Goal: Task Accomplishment & Management: Complete application form

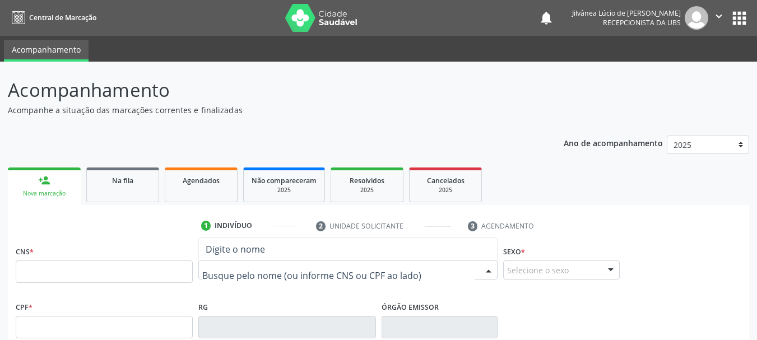
click at [299, 273] on input "text" at bounding box center [338, 275] width 272 height 22
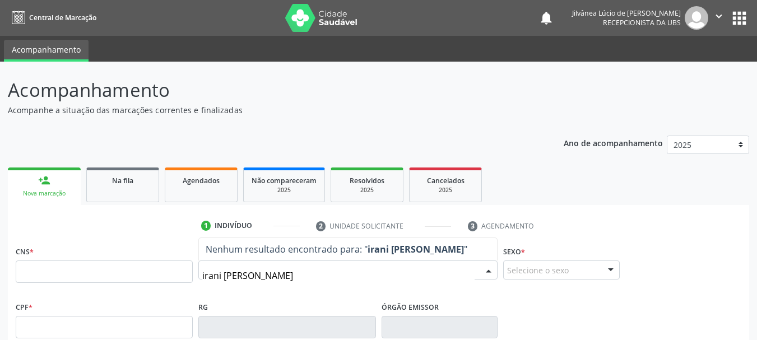
type input "[PERSON_NAME]"
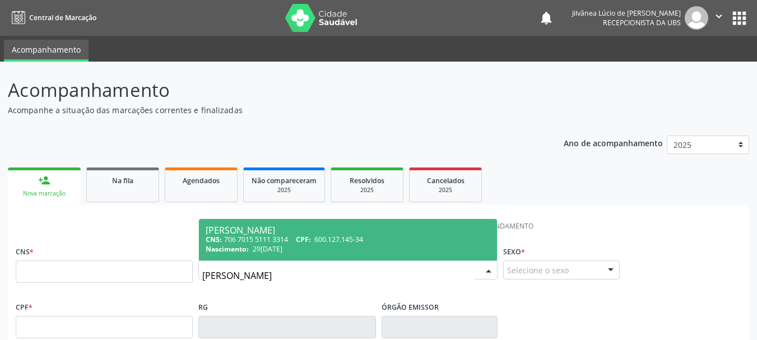
click at [311, 236] on span "CPF:" at bounding box center [303, 240] width 15 height 10
type input "706 7015 5111 3314"
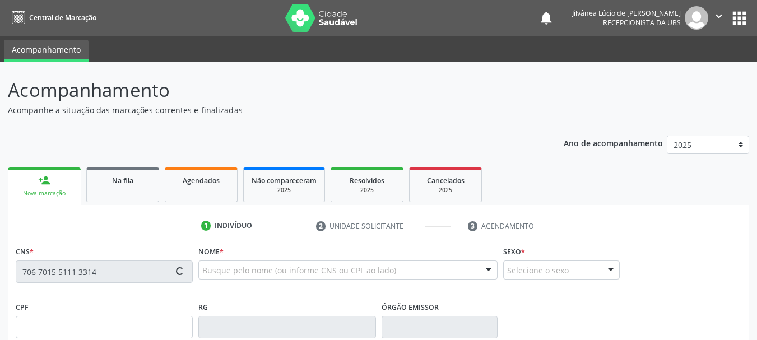
type input "600.127.145-34"
type input "29[DATE]"
type input "[PERSON_NAME]"
type input "[PHONE_NUMBER]"
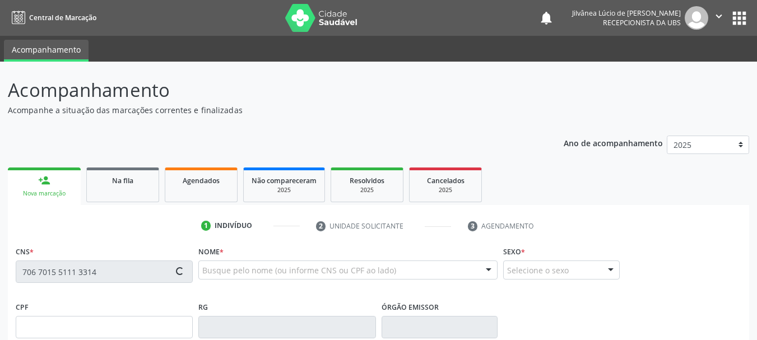
type input "S/N"
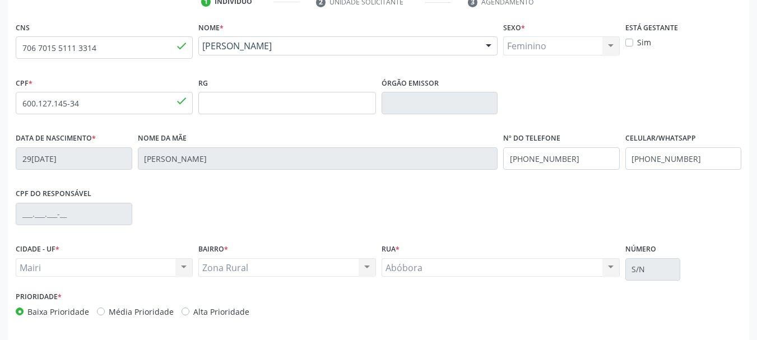
scroll to position [267, 0]
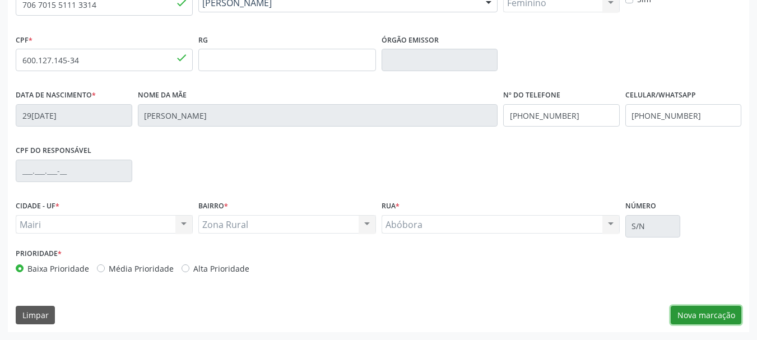
click at [720, 311] on button "Nova marcação" at bounding box center [706, 315] width 71 height 19
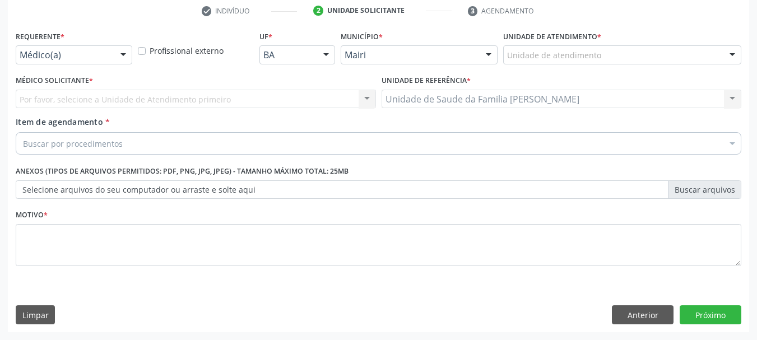
scroll to position [215, 0]
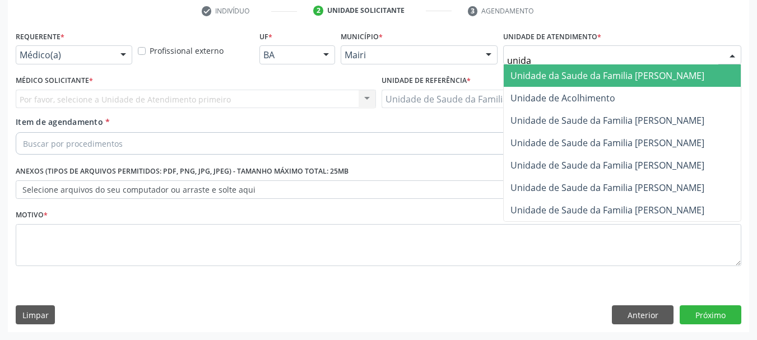
type input "unidad"
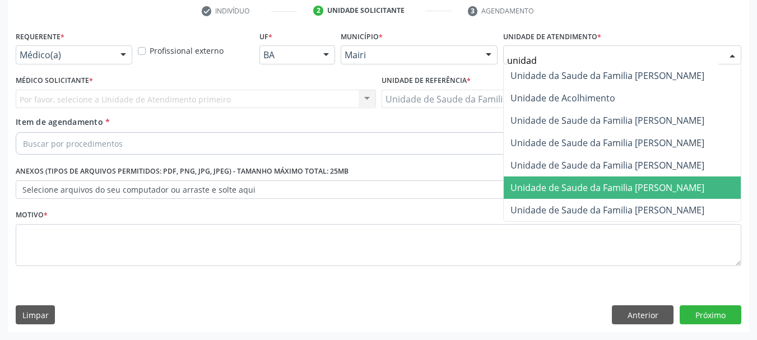
click at [585, 186] on span "Unidade de Saude da Familia [PERSON_NAME]" at bounding box center [607, 188] width 194 height 12
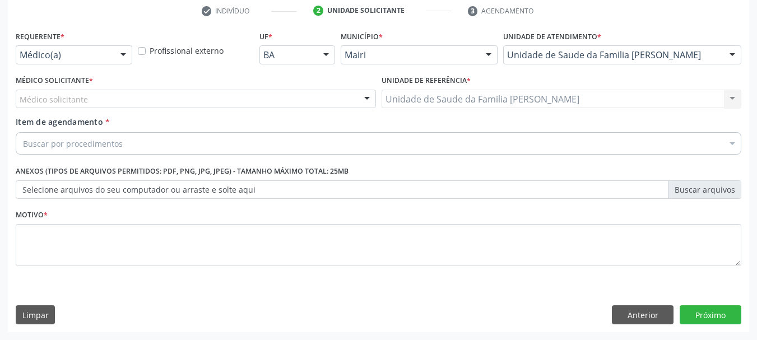
click at [101, 102] on div "Médico solicitante" at bounding box center [196, 99] width 360 height 19
type input "d"
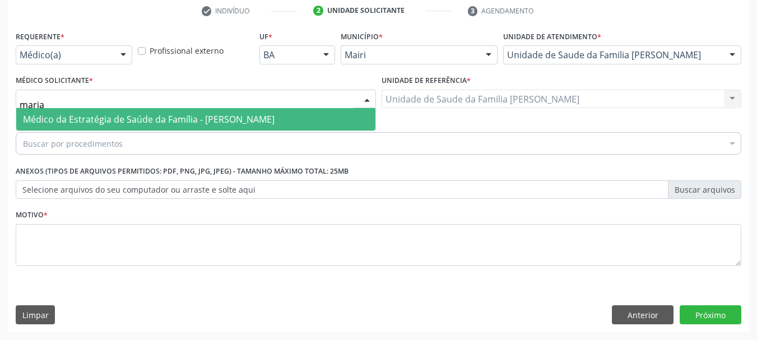
type input "maria"
click at [158, 124] on span "Médico da Estratégia de Saúde da Família - [PERSON_NAME]" at bounding box center [149, 119] width 252 height 12
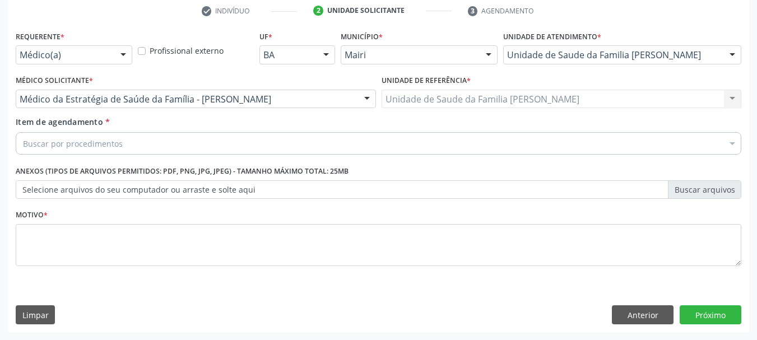
click at [178, 141] on div "Buscar por procedimentos" at bounding box center [378, 143] width 725 height 22
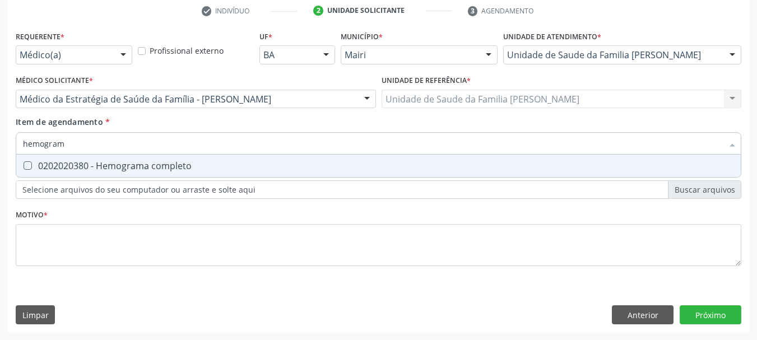
type input "hemograma"
click at [178, 165] on div "0202020380 - Hemograma completo" at bounding box center [378, 165] width 711 height 9
checkbox completo "true"
drag, startPoint x: 84, startPoint y: 146, endPoint x: 21, endPoint y: 147, distance: 62.8
click at [24, 147] on input "hemograma" at bounding box center [373, 143] width 700 height 22
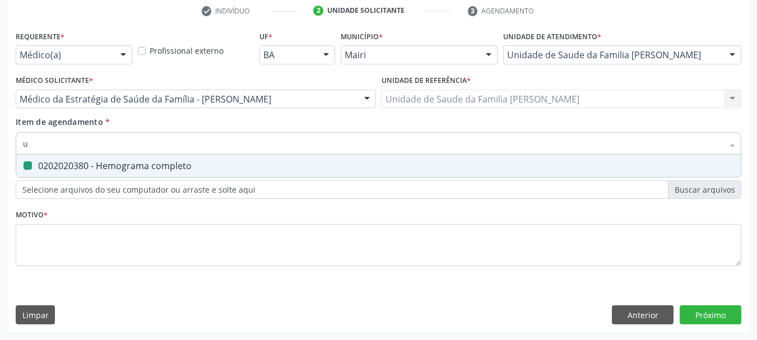
type input "ur"
checkbox completo "false"
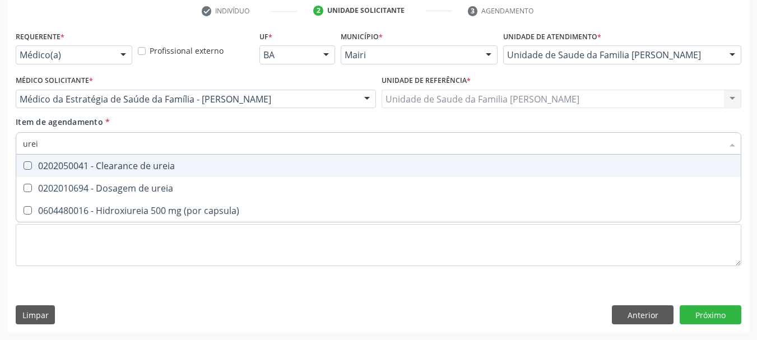
type input "ureia"
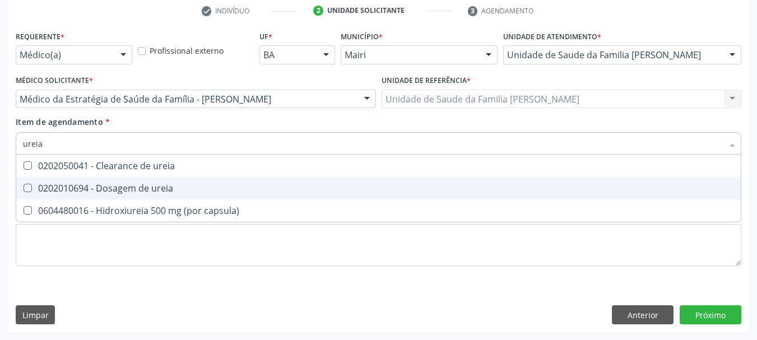
click at [77, 182] on span "0202010694 - Dosagem de ureia" at bounding box center [378, 188] width 724 height 22
checkbox ureia "true"
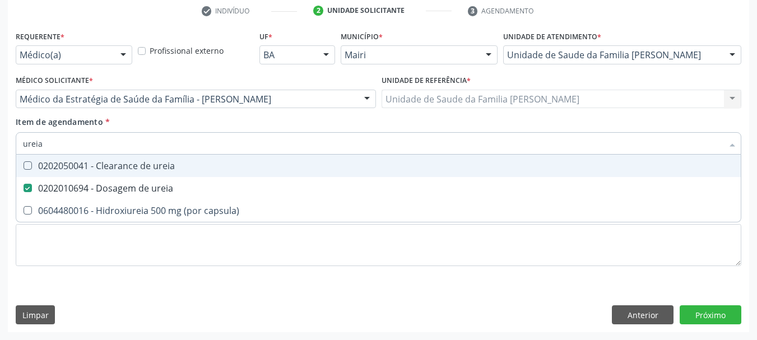
click at [0, 141] on div "Acompanhamento Acompanhe a situação das marcações correntes e finalizadas Relat…" at bounding box center [378, 94] width 757 height 494
type input "c"
checkbox ureia "false"
type input "creatinin"
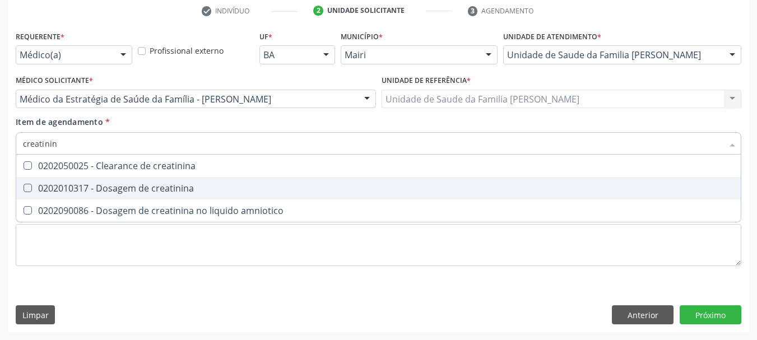
click at [77, 184] on div "0202010317 - Dosagem de creatinina" at bounding box center [378, 188] width 711 height 9
checkbox creatinina "true"
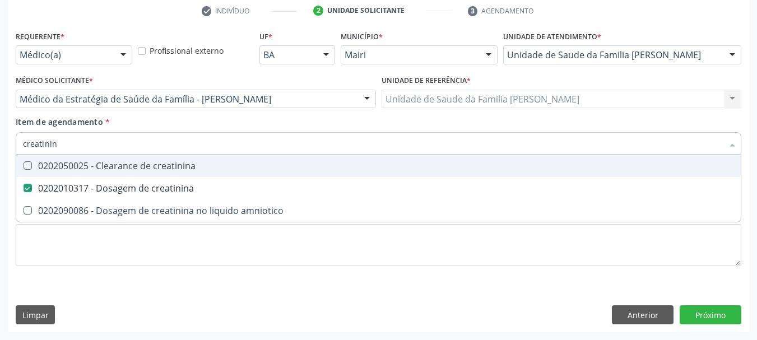
drag, startPoint x: 77, startPoint y: 145, endPoint x: 0, endPoint y: 152, distance: 77.6
click at [0, 152] on div "Acompanhamento Acompanhe a situação das marcações correntes e finalizadas Relat…" at bounding box center [378, 94] width 757 height 494
type input "so"
checkbox creatinina "false"
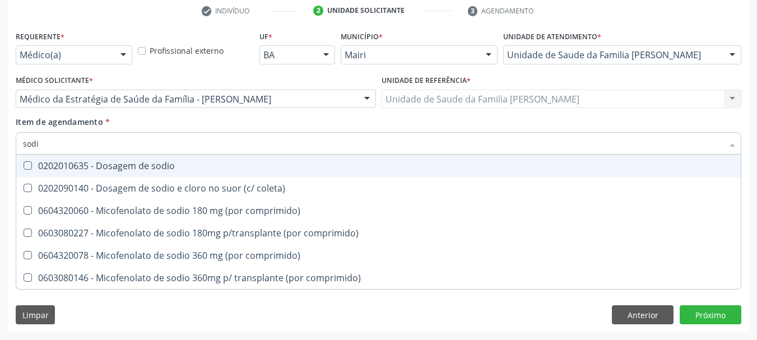
type input "sodio"
click at [35, 161] on div "0202010635 - Dosagem de sodio" at bounding box center [378, 165] width 711 height 9
checkbox sodio "true"
drag, startPoint x: 53, startPoint y: 142, endPoint x: 0, endPoint y: 147, distance: 53.5
click at [0, 147] on div "Acompanhamento Acompanhe a situação das marcações correntes e finalizadas Relat…" at bounding box center [378, 94] width 757 height 494
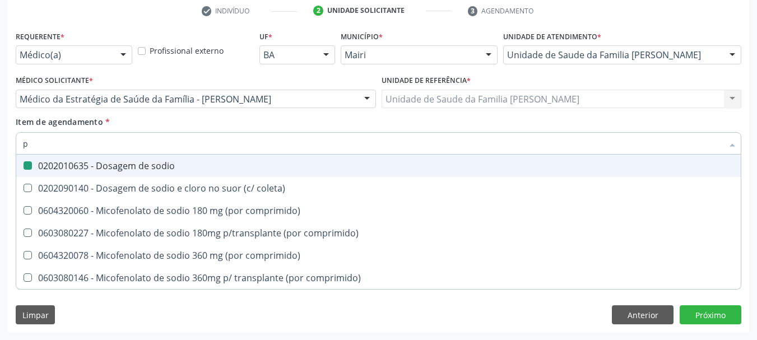
type input "po"
checkbox sodio "false"
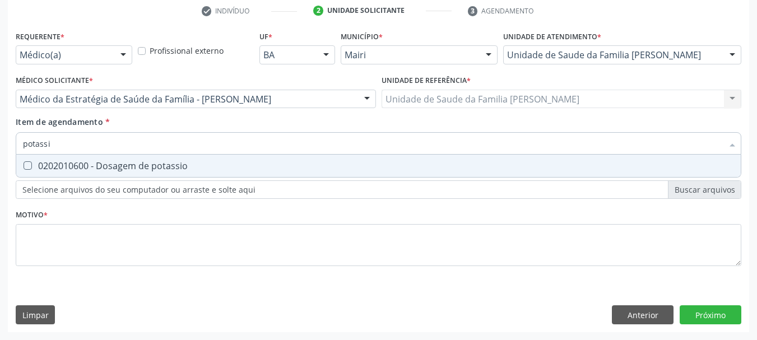
type input "potassio"
click at [36, 158] on span "0202010600 - Dosagem de potassio" at bounding box center [378, 166] width 724 height 22
checkbox potassio "true"
drag, startPoint x: 67, startPoint y: 142, endPoint x: 0, endPoint y: 145, distance: 66.7
click at [0, 145] on div "Acompanhamento Acompanhe a situação das marcações correntes e finalizadas Relat…" at bounding box center [378, 94] width 757 height 494
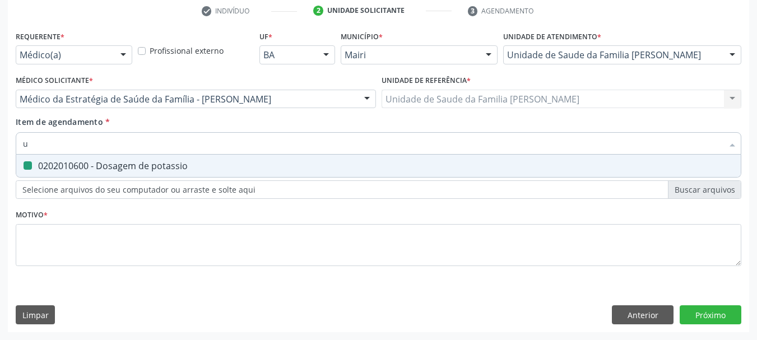
type input "ur"
checkbox potassio "false"
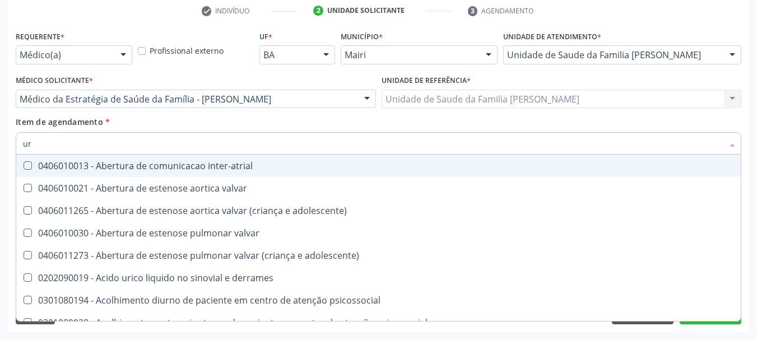
type input "ure"
checkbox agudizadas "true"
type input "urei"
checkbox valvar "true"
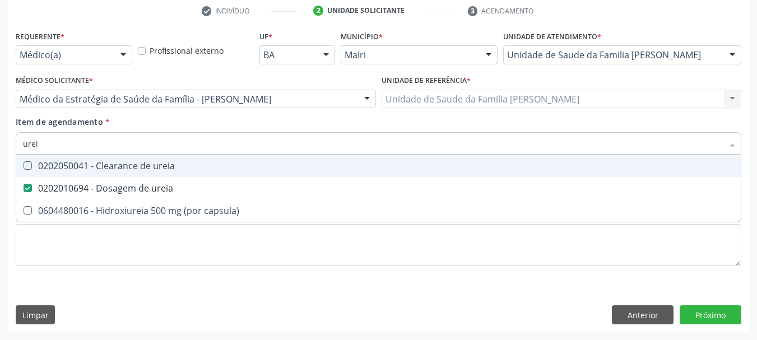
type input "ure"
checkbox ureia "false"
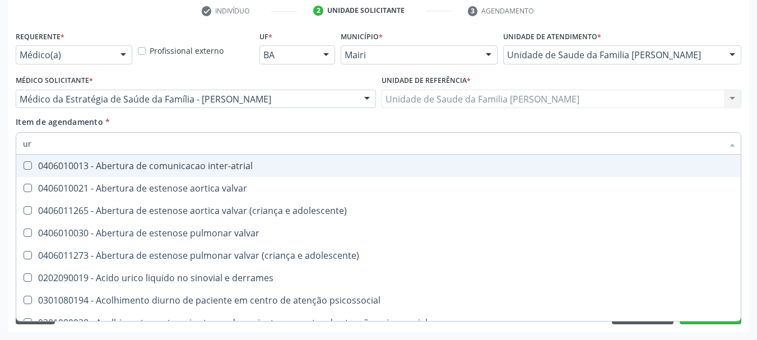
type input "u"
checkbox ureia "false"
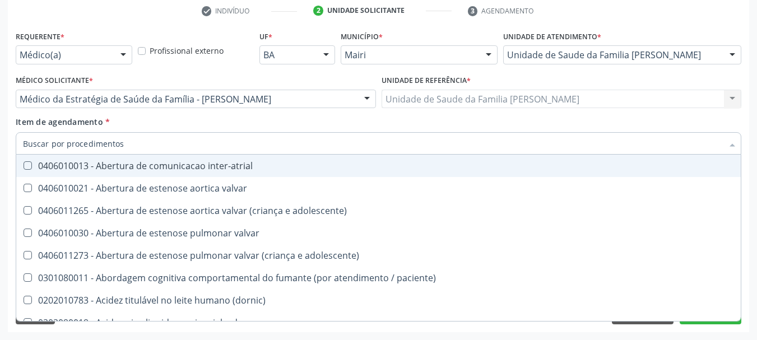
checkbox ureia "false"
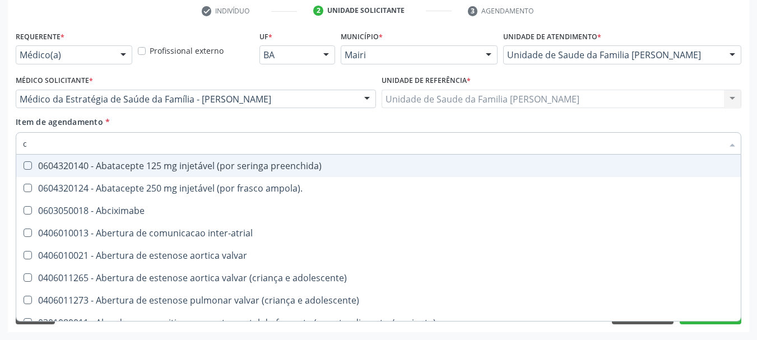
type input "cr"
checkbox comprimido\) "true"
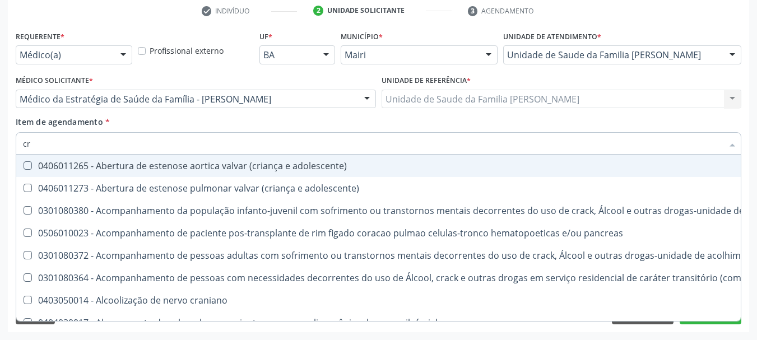
type input "cre"
checkbox crâniofacial "true"
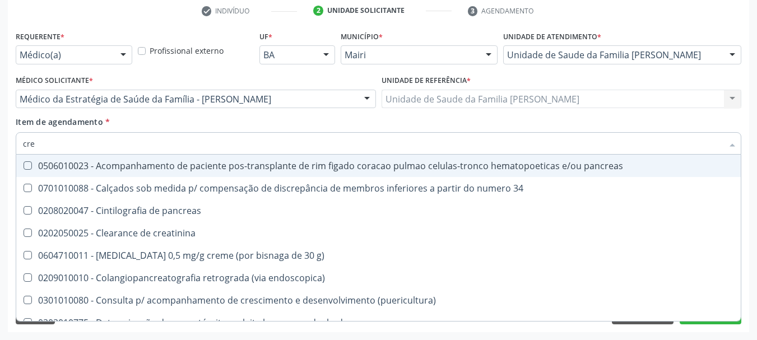
type input "crea"
checkbox g\) "true"
checkbox creatinina "false"
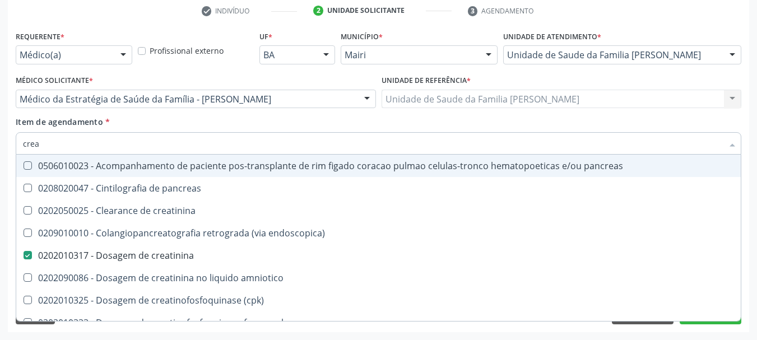
type input "creat"
checkbox creatinina "true"
checkbox creatinina "false"
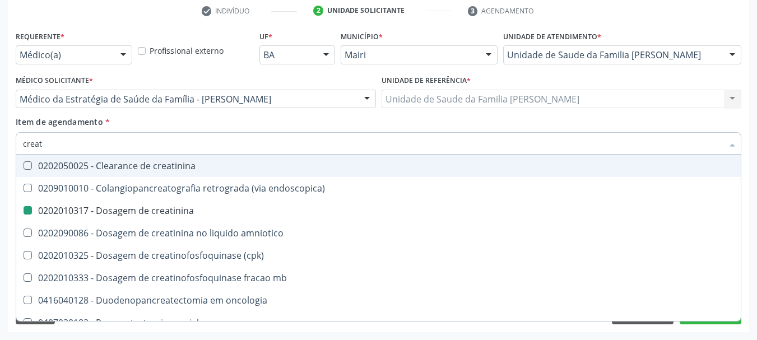
type input "creati"
checkbox endoscopica\) "true"
checkbox creatinina "false"
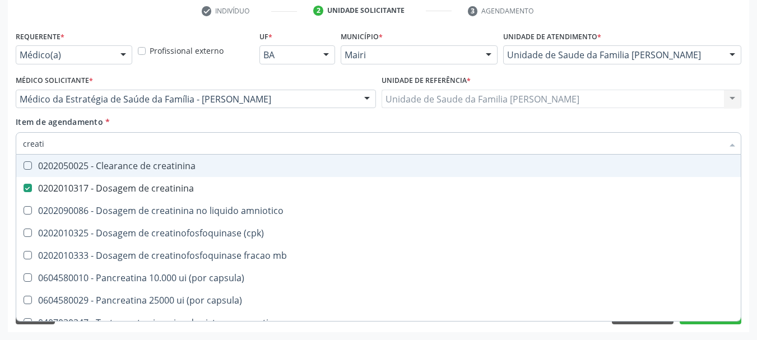
drag, startPoint x: 77, startPoint y: 142, endPoint x: 0, endPoint y: 143, distance: 77.3
click at [0, 143] on div "Acompanhamento Acompanhe a situação das marcações correntes e finalizadas Relat…" at bounding box center [378, 94] width 757 height 494
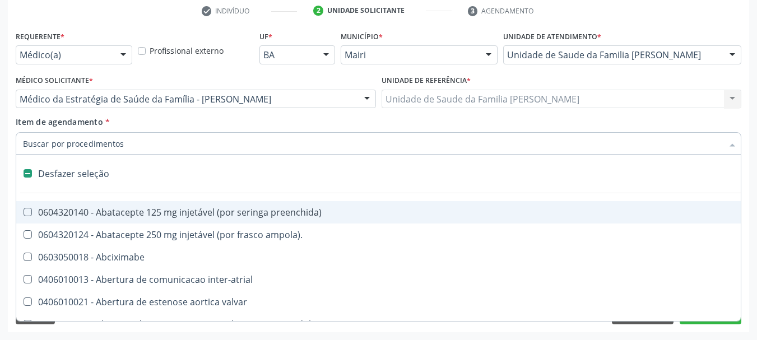
click at [7, 143] on div "Acompanhamento Acompanhe a situação das marcações correntes e finalizadas Relat…" at bounding box center [378, 94] width 757 height 494
checkbox ampola\)\ "true"
checkbox Abciximabe "true"
checkbox inter-atrial "true"
checkbox valvar "true"
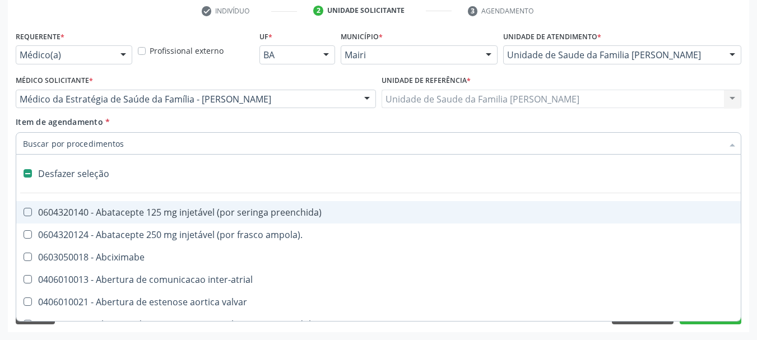
checkbox adolescente\) "true"
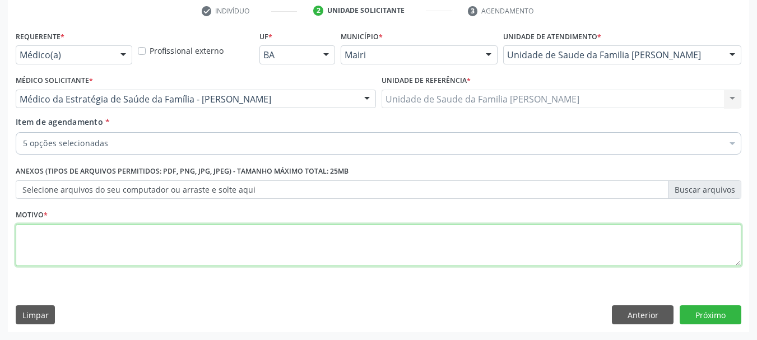
click at [71, 225] on textarea at bounding box center [378, 245] width 725 height 43
type textarea "Acompanhamento de investigação hipotireoidismo."
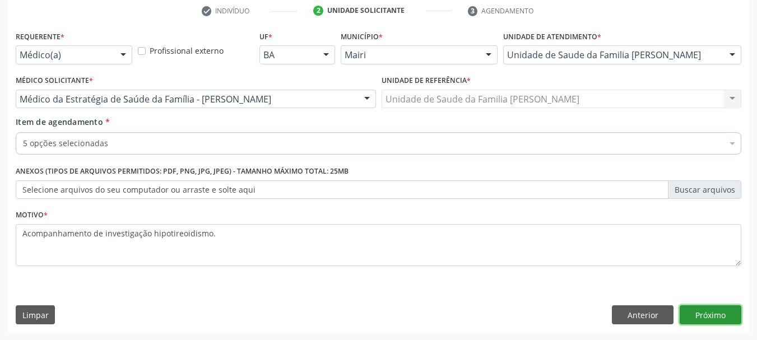
click at [708, 314] on button "Próximo" at bounding box center [711, 314] width 62 height 19
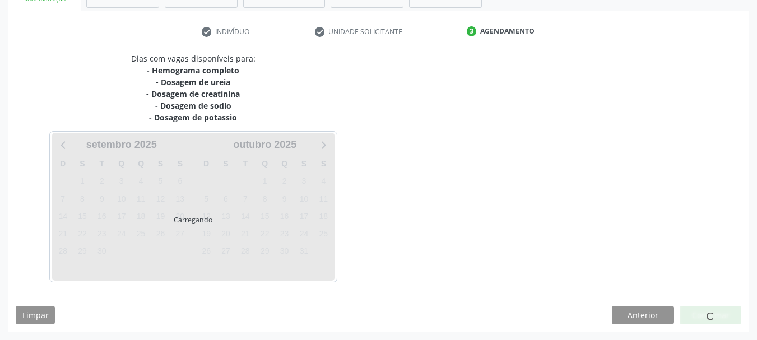
scroll to position [194, 0]
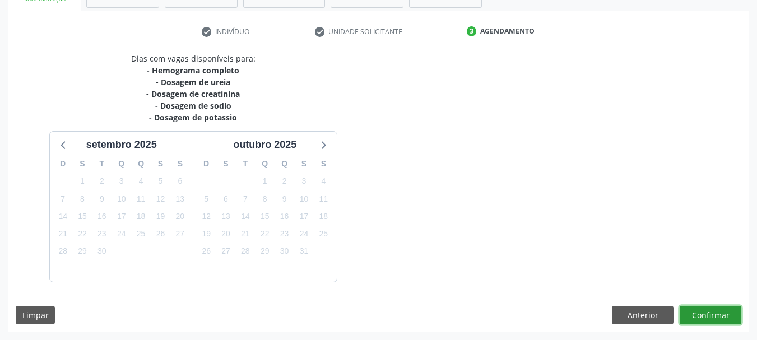
click at [709, 316] on button "Confirmar" at bounding box center [711, 315] width 62 height 19
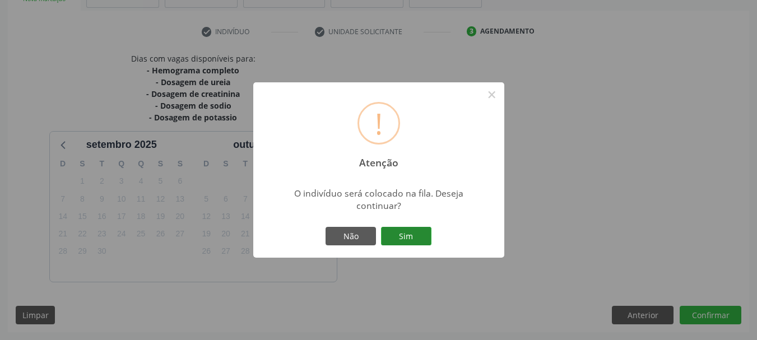
click at [398, 235] on button "Sim" at bounding box center [406, 236] width 50 height 19
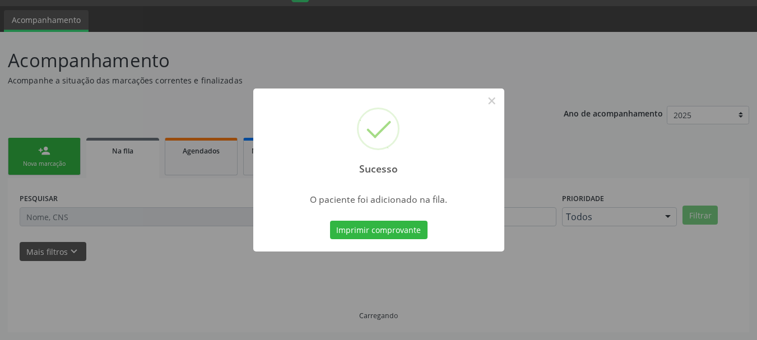
scroll to position [30, 0]
click at [492, 95] on button "×" at bounding box center [491, 100] width 19 height 19
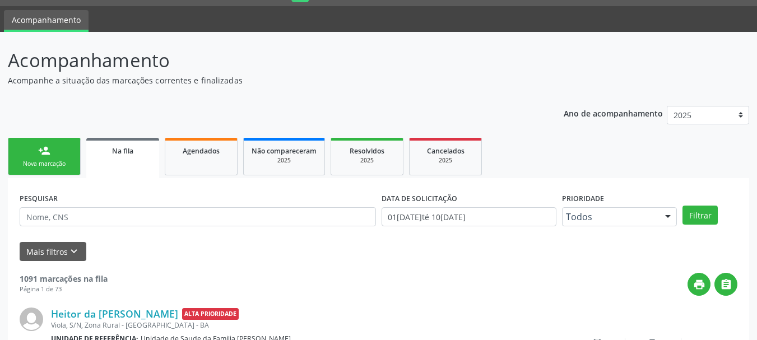
click at [75, 164] on link "person_add Nova marcação" at bounding box center [44, 157] width 73 height 38
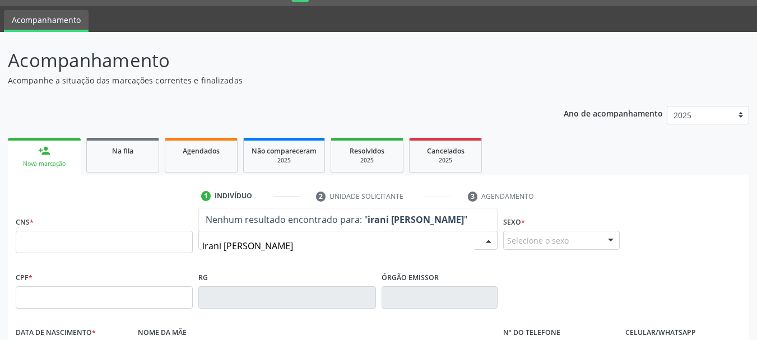
type input "[PERSON_NAME]"
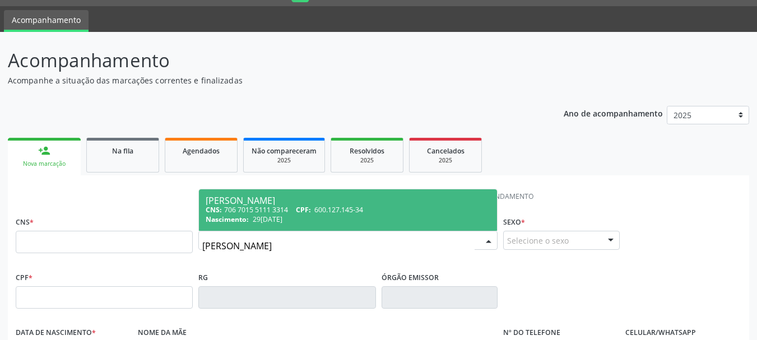
click at [278, 201] on div "[PERSON_NAME]" at bounding box center [348, 200] width 285 height 9
type input "706 7015 5111 3314"
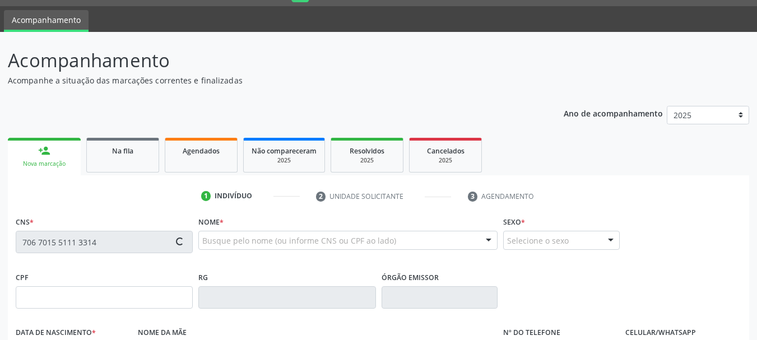
type input "600.127.145-34"
type input "29[DATE]"
type input "[PERSON_NAME]"
type input "[PHONE_NUMBER]"
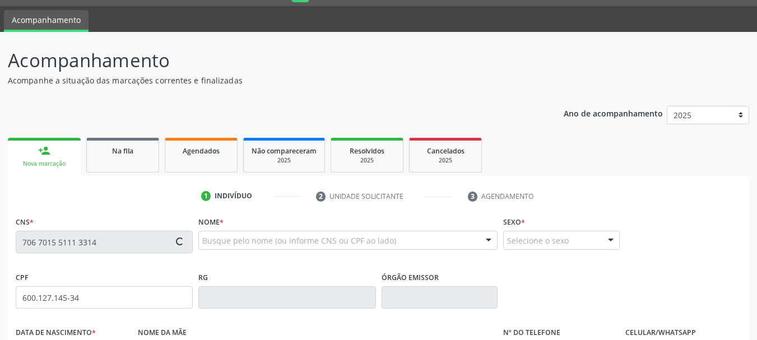
type input "S/N"
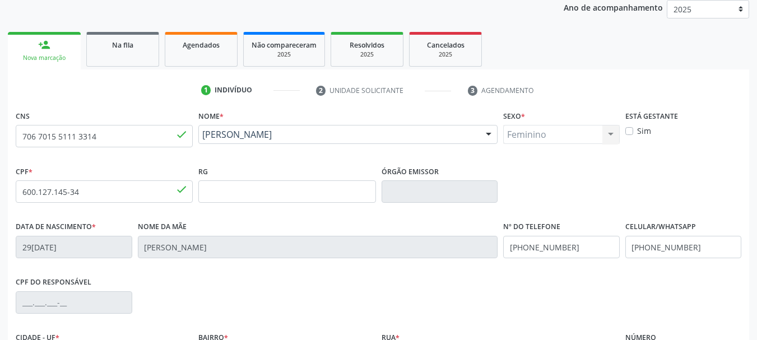
scroll to position [267, 0]
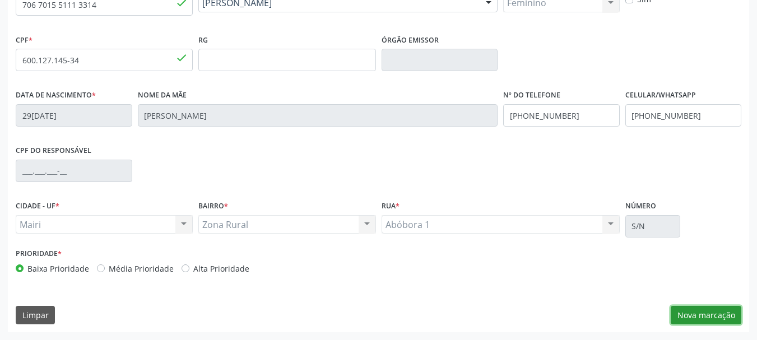
click at [704, 312] on button "Nova marcação" at bounding box center [706, 315] width 71 height 19
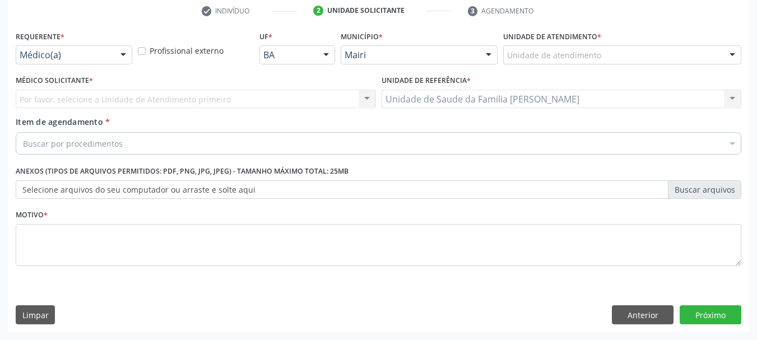
scroll to position [215, 0]
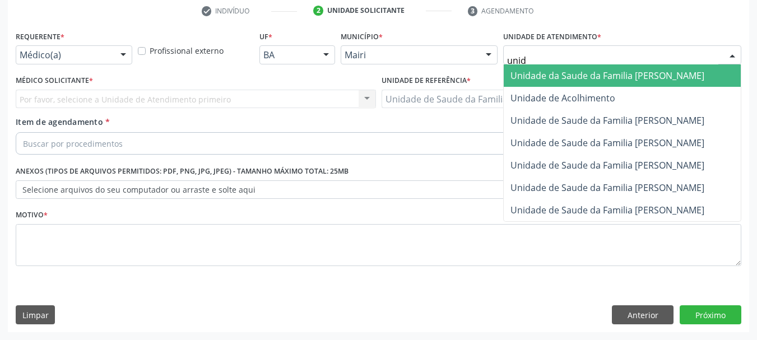
type input "unida"
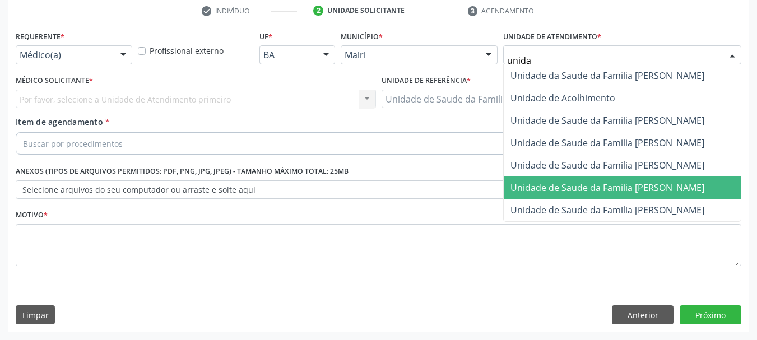
click at [668, 188] on span "Unidade de Saude da Familia [PERSON_NAME]" at bounding box center [607, 188] width 194 height 12
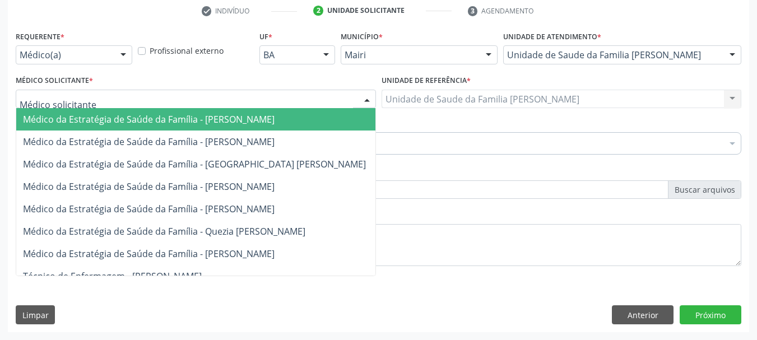
click at [97, 97] on div at bounding box center [196, 99] width 360 height 19
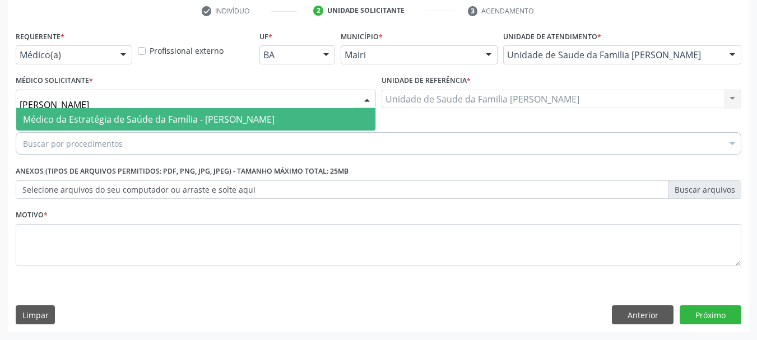
type input "[PERSON_NAME]"
click at [186, 118] on span "Médico da Estratégia de Saúde da Família - [PERSON_NAME]" at bounding box center [149, 119] width 252 height 12
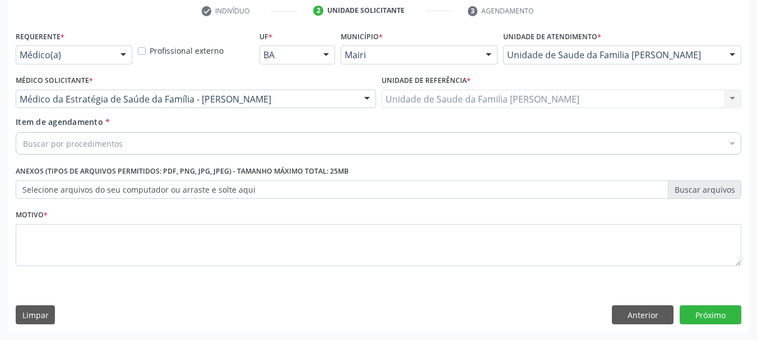
click at [179, 151] on div "Buscar por procedimentos" at bounding box center [378, 143] width 725 height 22
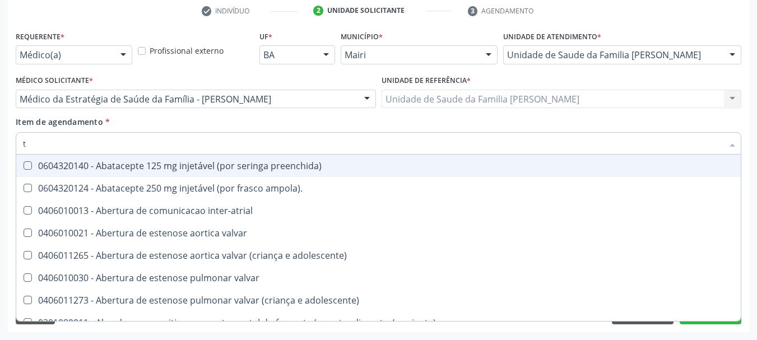
type input "[MEDICAL_DATA]"
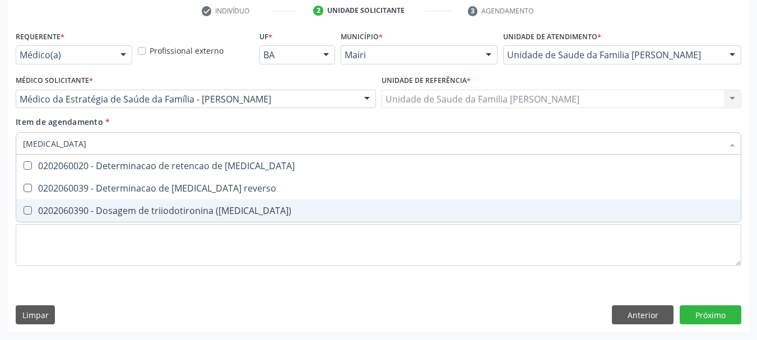
click at [194, 215] on div "0202060390 - Dosagem de triiodotironina ([MEDICAL_DATA])" at bounding box center [378, 210] width 711 height 9
checkbox \(t3\) "true"
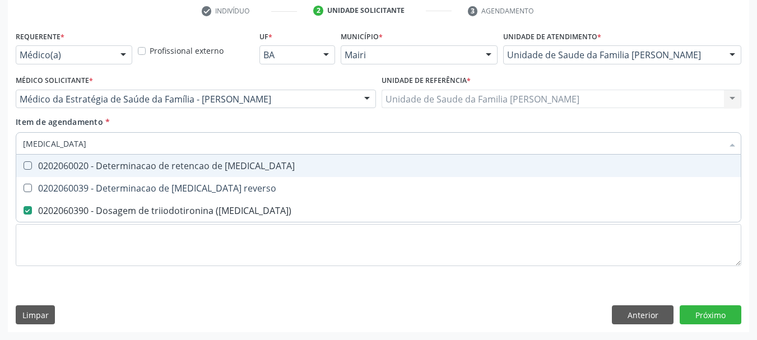
drag, startPoint x: 38, startPoint y: 151, endPoint x: 0, endPoint y: 147, distance: 38.2
click at [0, 147] on div "Acompanhamento Acompanhe a situação das marcações correntes e finalizadas Relat…" at bounding box center [378, 94] width 757 height 494
type input "t"
checkbox \(t3\) "false"
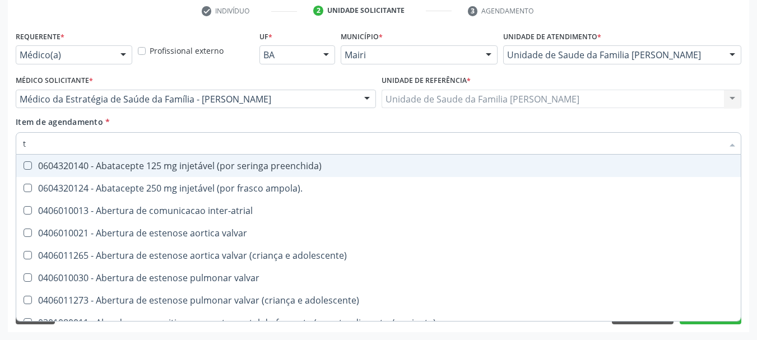
type input "t4"
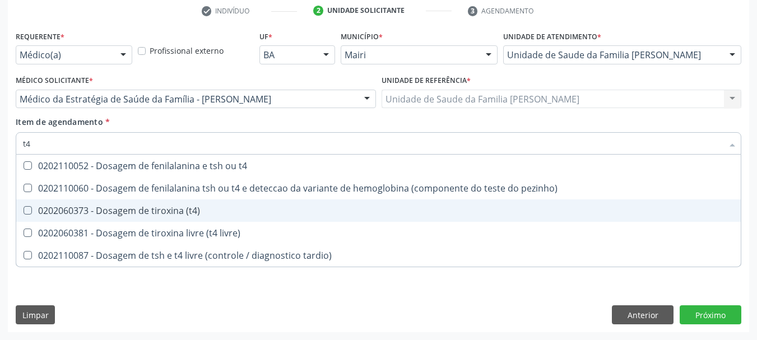
click at [103, 210] on div "0202060373 - Dosagem de tiroxina (t4)" at bounding box center [378, 210] width 711 height 9
checkbox \(t4\) "true"
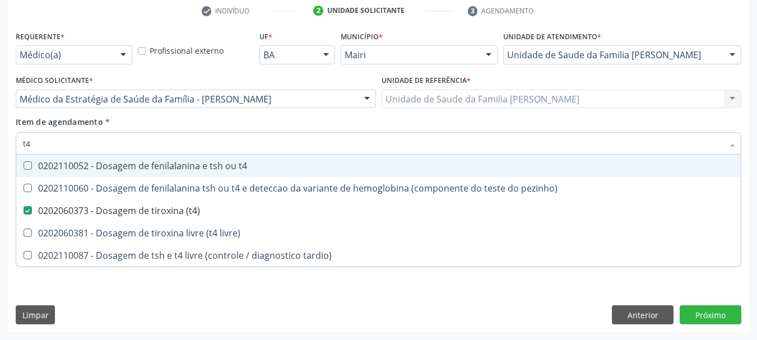
drag, startPoint x: 43, startPoint y: 139, endPoint x: 0, endPoint y: 147, distance: 43.2
click at [0, 147] on div "Acompanhamento Acompanhe a situação das marcações correntes e finalizadas Relat…" at bounding box center [378, 94] width 757 height 494
type input "t"
checkbox \(t4\) "false"
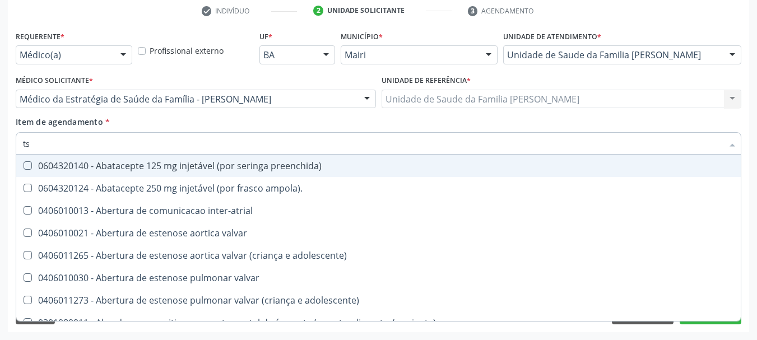
type input "tsh"
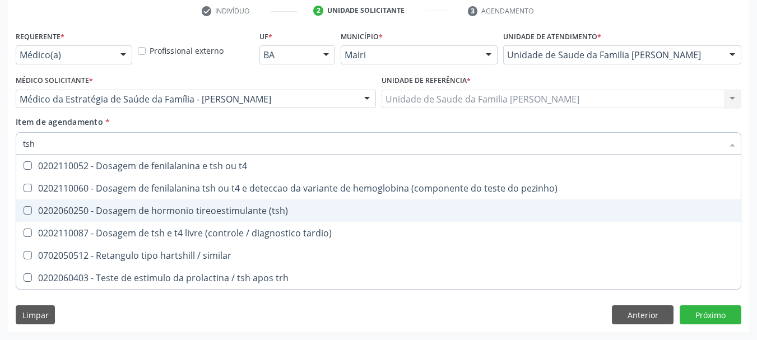
click at [73, 210] on div "0202060250 - Dosagem de hormonio tireoestimulante (tsh)" at bounding box center [378, 210] width 711 height 9
checkbox \(tsh\) "true"
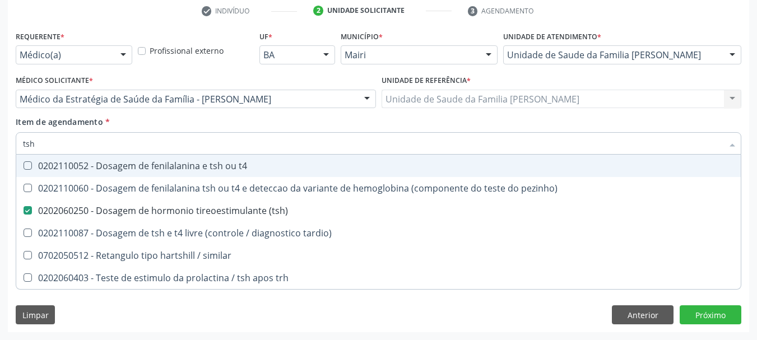
drag, startPoint x: 56, startPoint y: 142, endPoint x: 0, endPoint y: 144, distance: 56.0
click at [0, 144] on div "Acompanhamento Acompanhe a situação das marcações correntes e finalizadas Relat…" at bounding box center [378, 94] width 757 height 494
checkbox \(tsh\) "false"
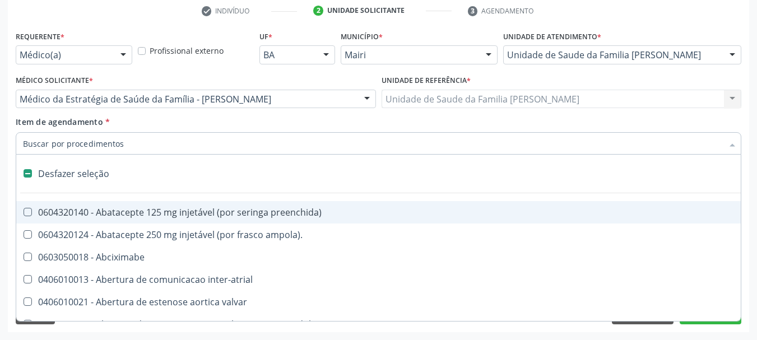
click at [6, 152] on div "Acompanhamento Acompanhe a situação das marcações correntes e finalizadas Relat…" at bounding box center [378, 94] width 757 height 494
checkbox ampola\)\ "true"
checkbox Abciximabe "true"
checkbox inter-atrial "true"
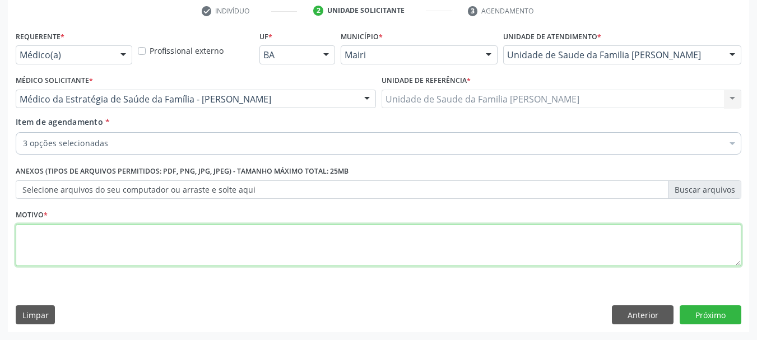
click at [66, 254] on textarea at bounding box center [378, 245] width 725 height 43
type textarea "Acompanhamento de investigação hipotireoidismo."
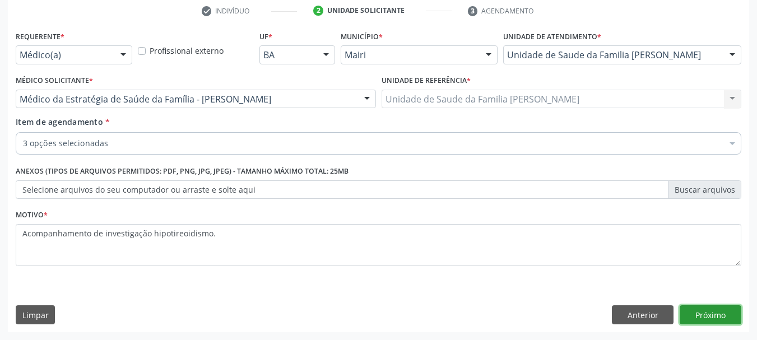
click at [696, 317] on button "Próximo" at bounding box center [711, 314] width 62 height 19
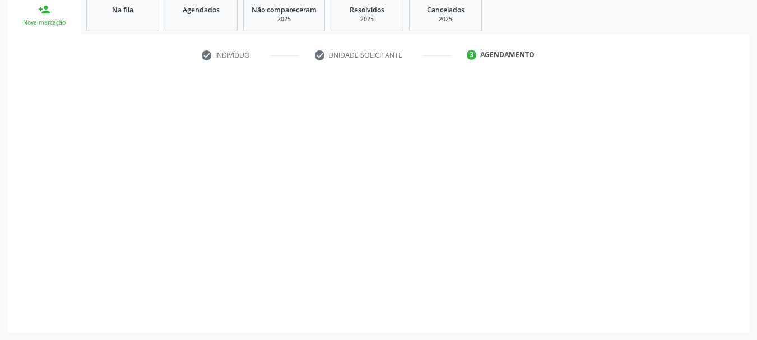
scroll to position [171, 0]
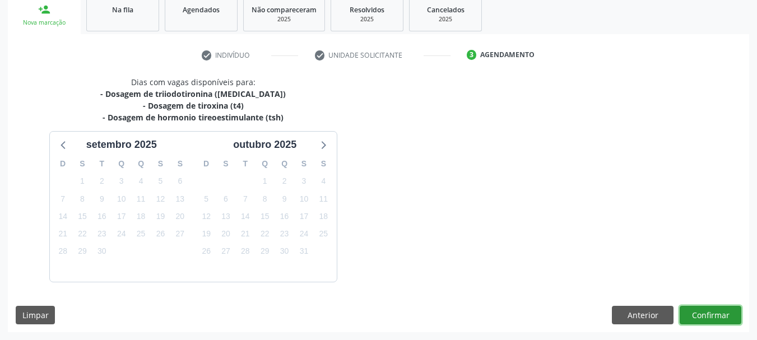
click at [713, 320] on button "Confirmar" at bounding box center [711, 315] width 62 height 19
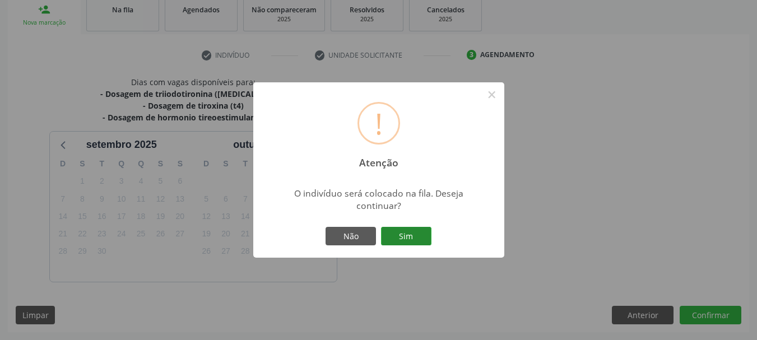
click at [417, 241] on button "Sim" at bounding box center [406, 236] width 50 height 19
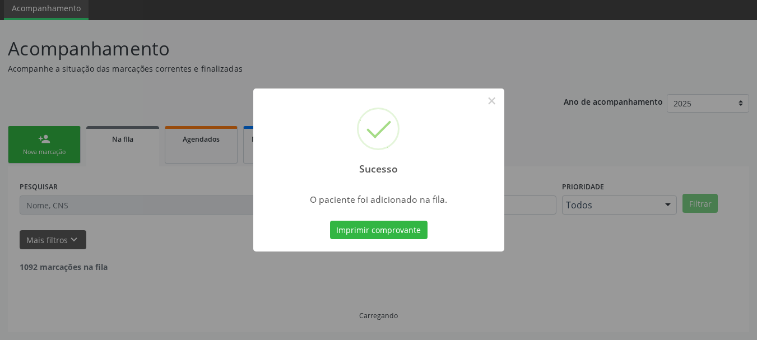
scroll to position [30, 0]
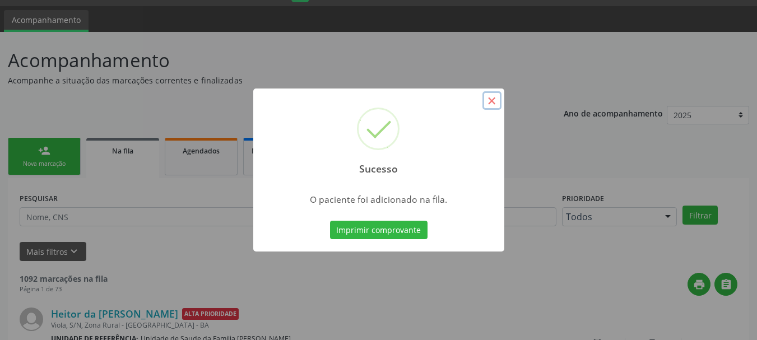
click at [490, 96] on button "×" at bounding box center [491, 100] width 19 height 19
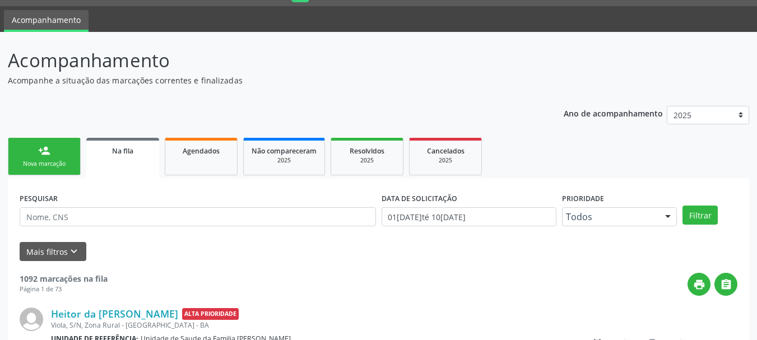
click at [43, 155] on div "person_add" at bounding box center [44, 151] width 12 height 12
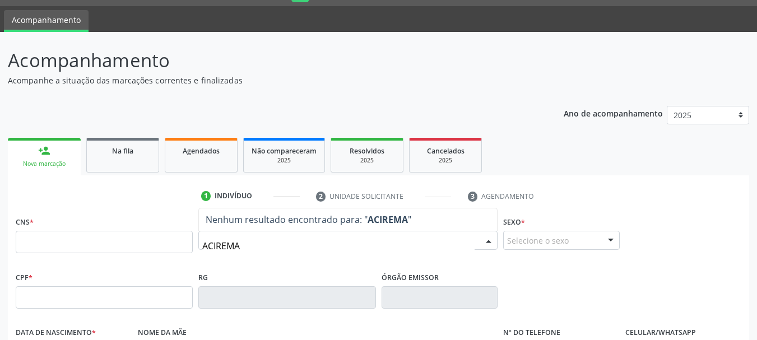
type input "ACIREMA"
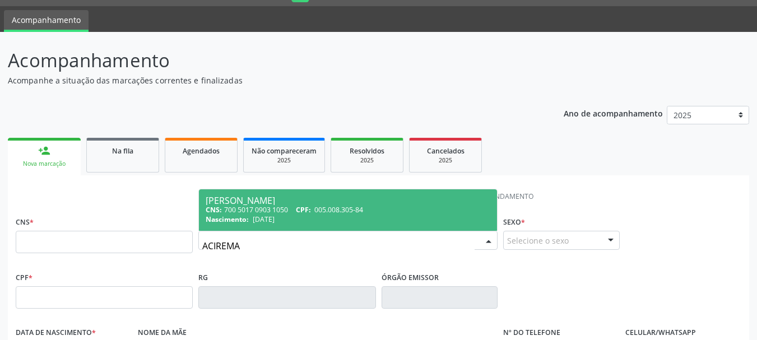
click at [260, 229] on span "[PERSON_NAME] CNS: 700 5017 0903 1050 CPF: 005.008.305-84 Nascimento: [DATE]" at bounding box center [348, 209] width 298 height 41
type input "700 5017 0903 1050"
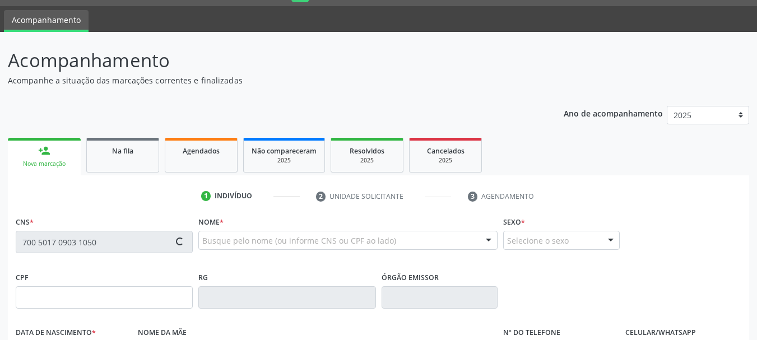
type input "005.008.305-84"
type input "[DATE]"
type input "[PERSON_NAME]"
type input "[PHONE_NUMBER]"
type input "37"
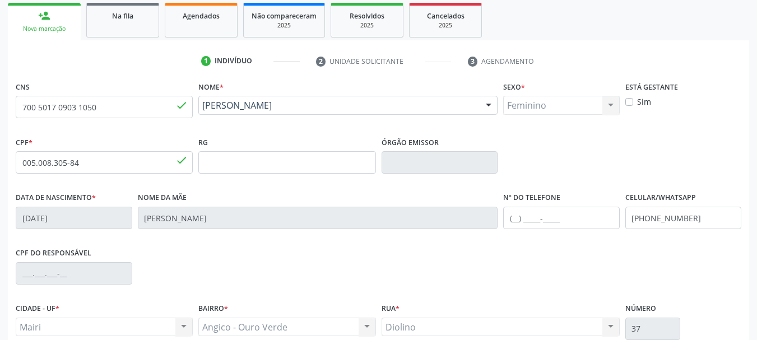
scroll to position [267, 0]
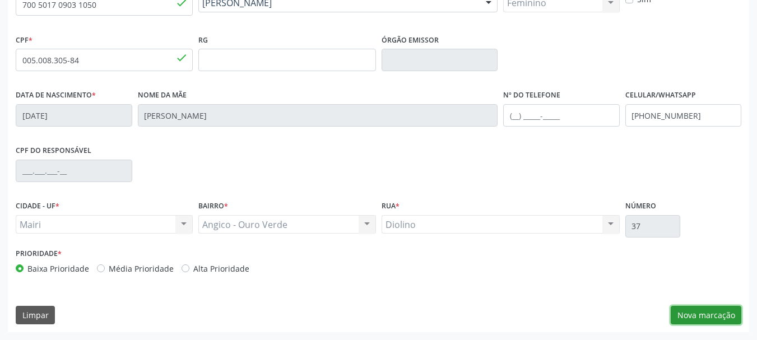
click at [715, 319] on button "Nova marcação" at bounding box center [706, 315] width 71 height 19
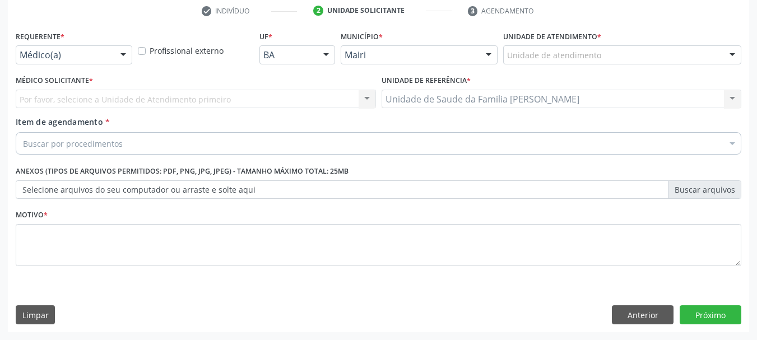
scroll to position [215, 0]
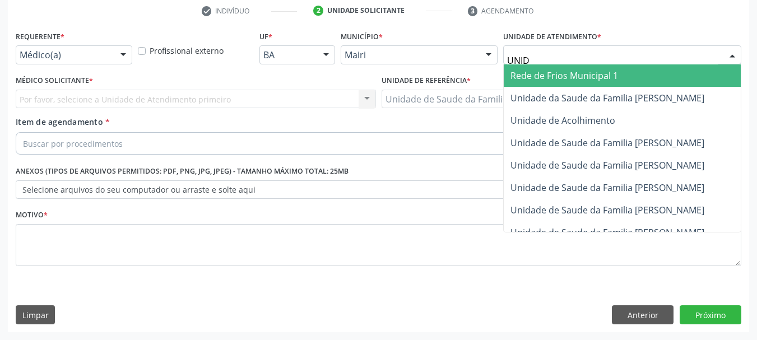
type input "UNIDA"
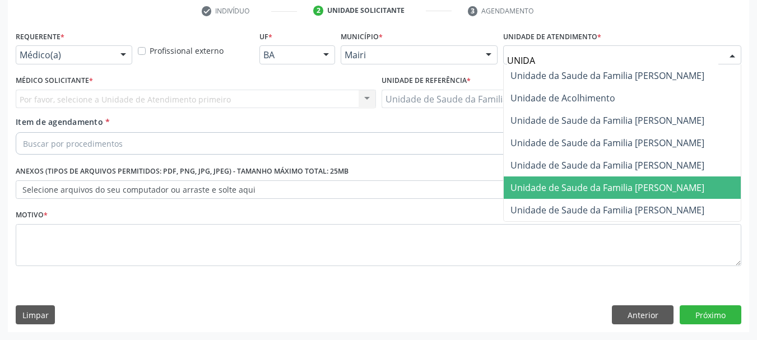
click at [602, 194] on span "Unidade de Saude da Familia [PERSON_NAME]" at bounding box center [622, 187] width 237 height 22
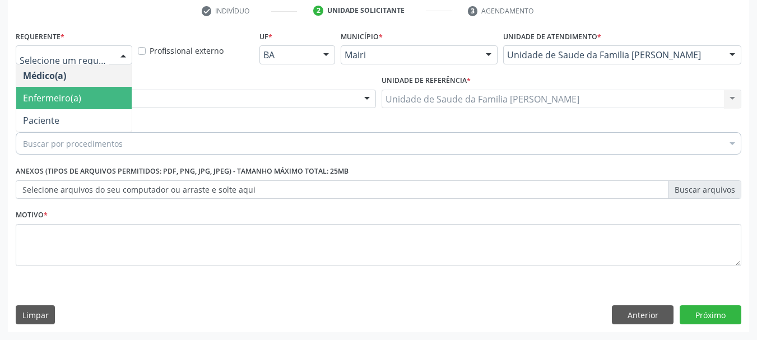
click at [67, 102] on span "Enfermeiro(a)" at bounding box center [52, 98] width 58 height 12
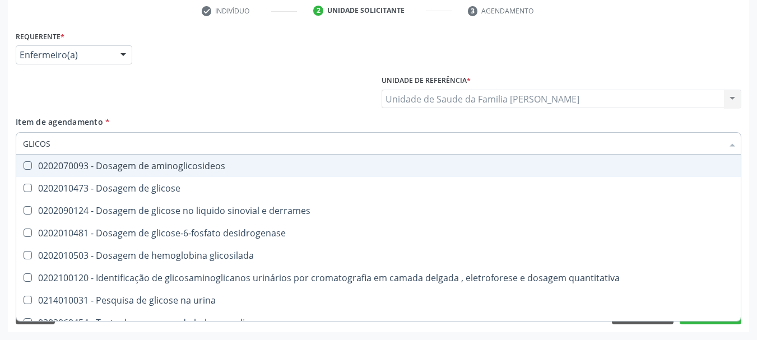
type input "GLICOSE"
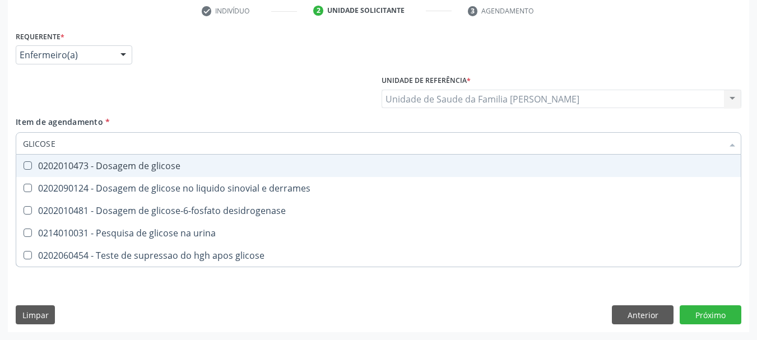
click at [138, 169] on div "0202010473 - Dosagem de glicose" at bounding box center [378, 165] width 711 height 9
checkbox glicose "true"
drag, startPoint x: 36, startPoint y: 145, endPoint x: 0, endPoint y: 139, distance: 36.8
click at [0, 139] on div "Acompanhamento Acompanhe a situação das marcações correntes e finalizadas Relat…" at bounding box center [378, 94] width 757 height 494
type input "GL"
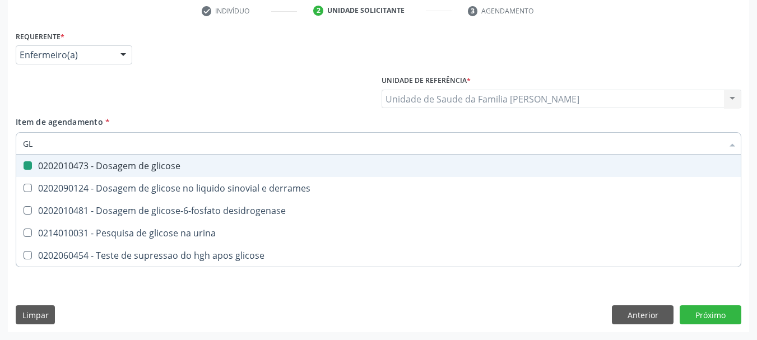
checkbox glicose "false"
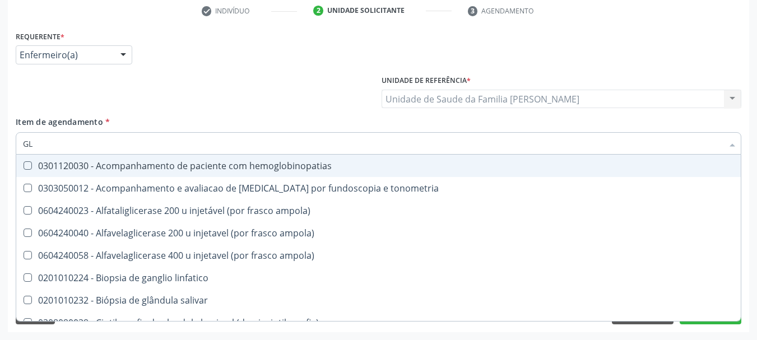
type input "GLI"
checkbox campimetria\) "true"
type input "GLIC"
checkbox glenoidal "true"
checkbox campimetria\) "false"
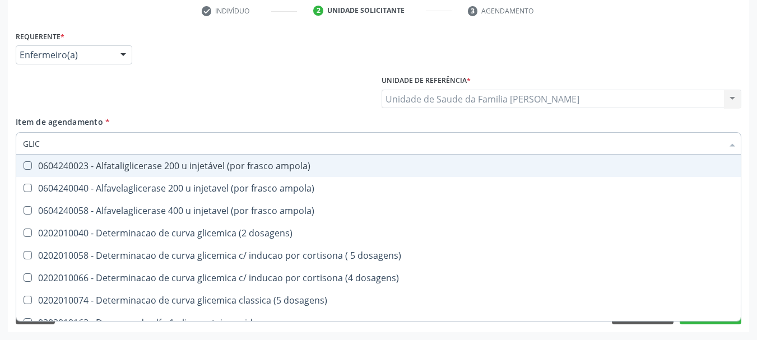
type input "GLICO"
checkbox ampola\) "true"
type input "GLICOS"
checkbox ampola\) "true"
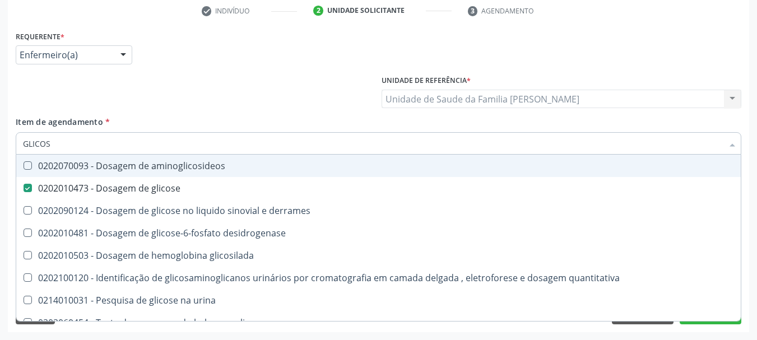
type input "GLICOSI"
checkbox glicose "false"
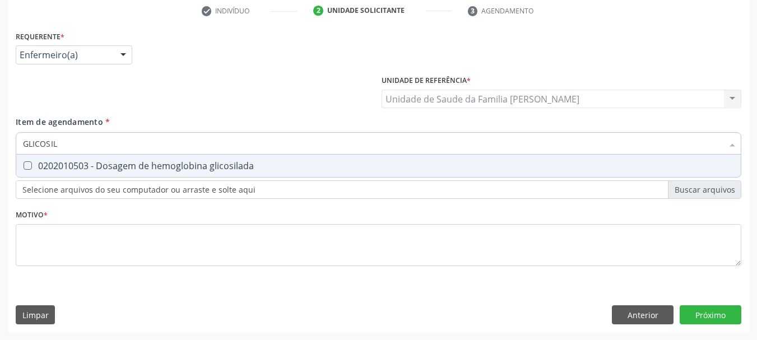
type input "GLICOSILA"
click at [36, 161] on div "0202010503 - Dosagem de hemoglobina glicosilada" at bounding box center [378, 165] width 711 height 9
checkbox glicosilada "true"
drag, startPoint x: 73, startPoint y: 144, endPoint x: 0, endPoint y: 143, distance: 72.8
click at [0, 143] on div "Acompanhamento Acompanhe a situação das marcações correntes e finalizadas Relat…" at bounding box center [378, 94] width 757 height 494
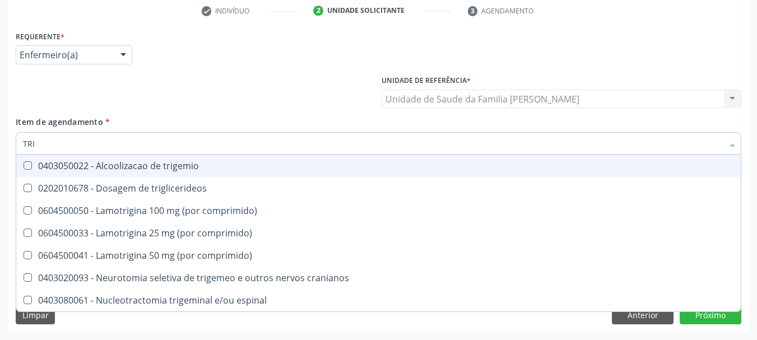
type input "TRIG"
checkbox trigemio "false"
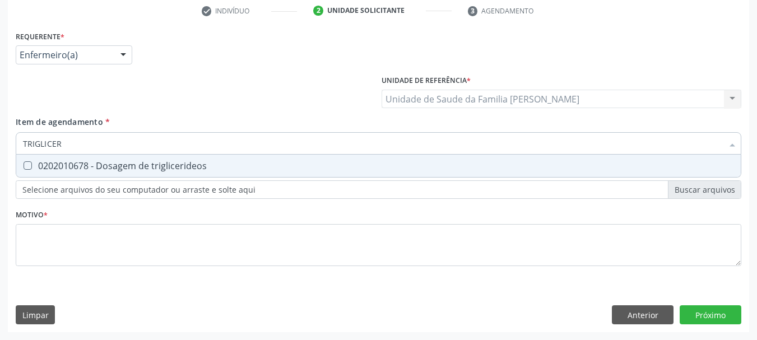
type input "TRIGLICERI"
click at [44, 157] on span "0202010678 - Dosagem de triglicerideos" at bounding box center [378, 166] width 724 height 22
checkbox triglicerideos "true"
drag, startPoint x: 74, startPoint y: 150, endPoint x: 0, endPoint y: 146, distance: 74.0
click at [0, 146] on div "Acompanhamento Acompanhe a situação das marcações correntes e finalizadas Relat…" at bounding box center [378, 94] width 757 height 494
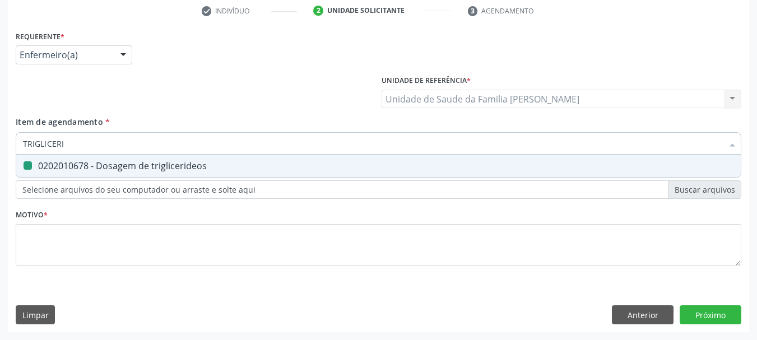
type input "G"
checkbox triglicerideos "false"
type input "GAMA G"
click at [41, 161] on div "0202010465 - Dosagem de gama-glutamil-transferase (gama gt)" at bounding box center [378, 165] width 711 height 9
checkbox gt\) "true"
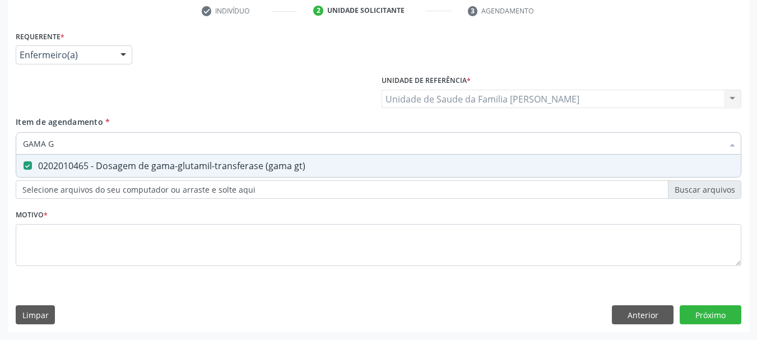
drag, startPoint x: 72, startPoint y: 139, endPoint x: 0, endPoint y: 144, distance: 72.4
click at [0, 144] on div "Acompanhamento Acompanhe a situação das marcações correntes e finalizadas Relat…" at bounding box center [378, 94] width 757 height 494
type input "UR"
checkbox gt\) "false"
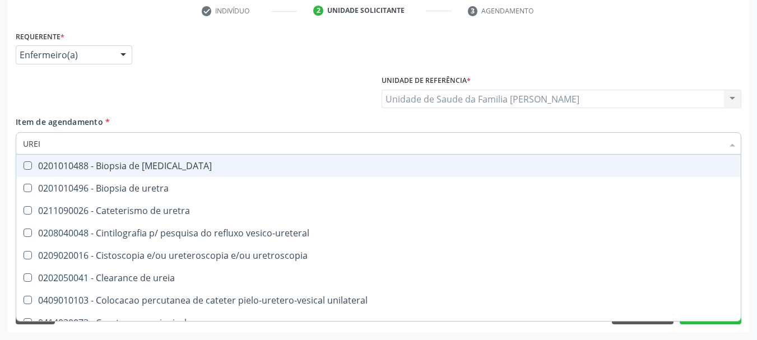
type input "UREIA"
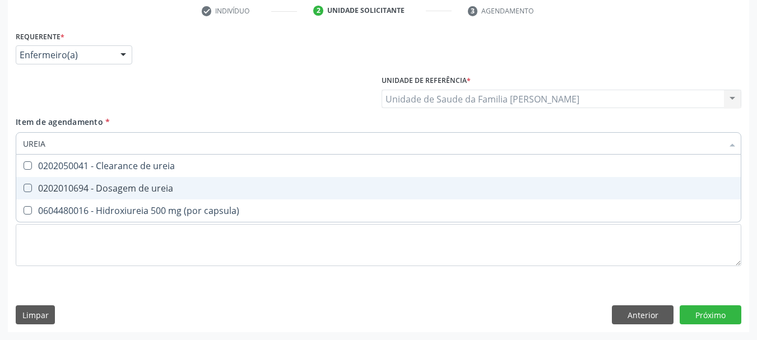
click at [111, 189] on div "0202010694 - Dosagem de ureia" at bounding box center [378, 188] width 711 height 9
checkbox ureia "true"
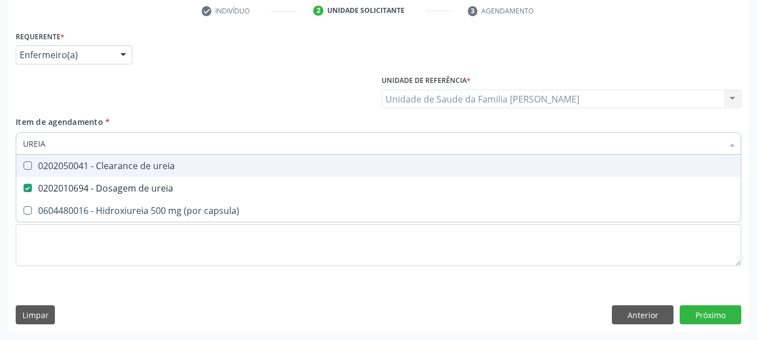
drag, startPoint x: 67, startPoint y: 146, endPoint x: 0, endPoint y: 146, distance: 67.2
click at [0, 146] on div "Acompanhamento Acompanhe a situação das marcações correntes e finalizadas Relat…" at bounding box center [378, 94] width 757 height 494
type input "C"
checkbox ureia "false"
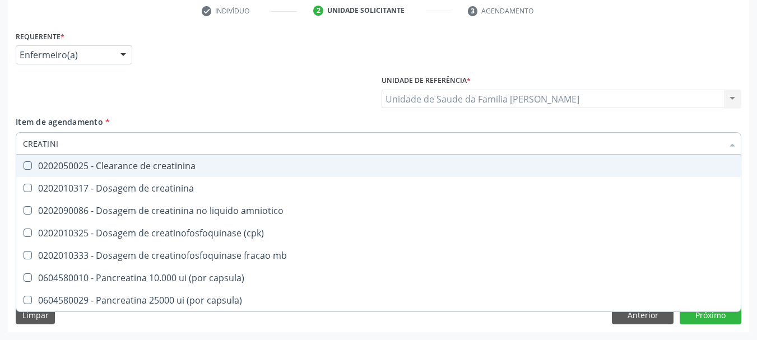
type input "CREATININ"
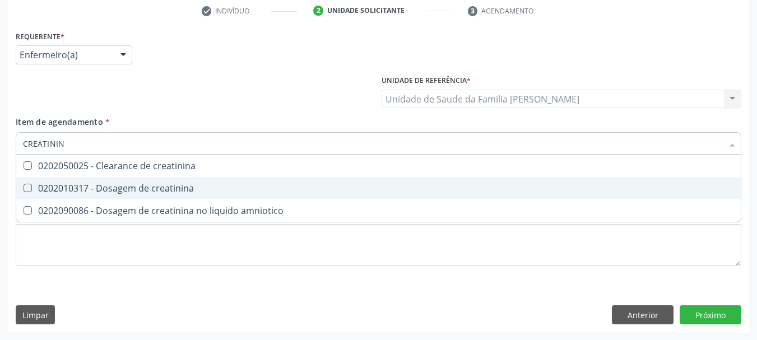
click at [138, 193] on div "0202010317 - Dosagem de creatinina" at bounding box center [378, 188] width 711 height 9
checkbox creatinina "true"
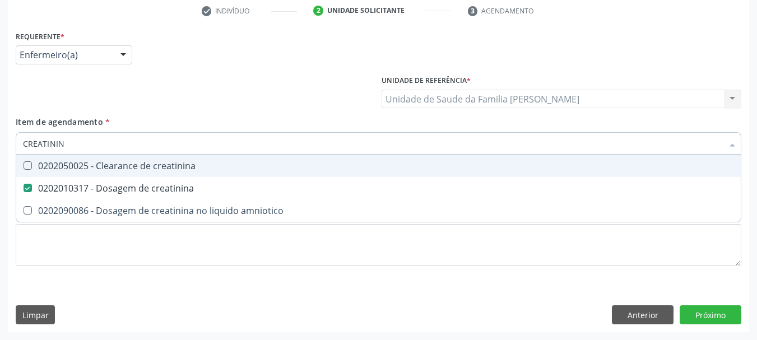
drag, startPoint x: 78, startPoint y: 142, endPoint x: 0, endPoint y: 151, distance: 78.3
click at [0, 150] on div "Acompanhamento Acompanhe a situação das marcações correntes e finalizadas Relat…" at bounding box center [378, 94] width 757 height 494
type input "A"
checkbox creatinina "false"
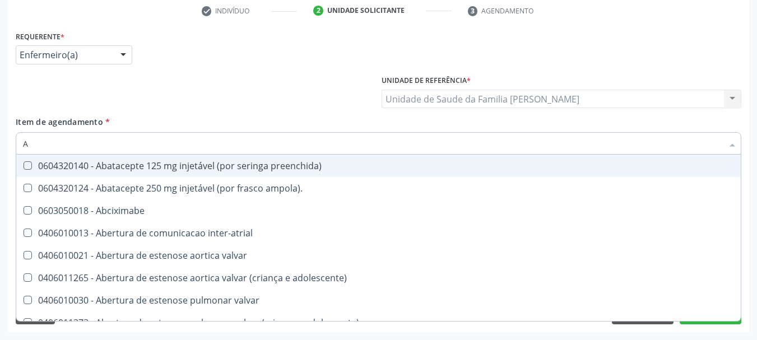
type input "AC"
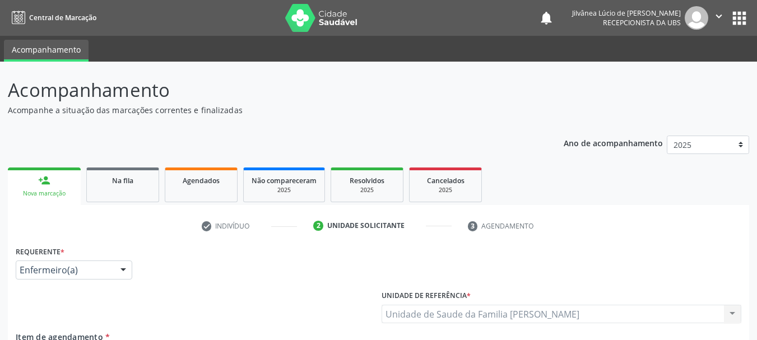
scroll to position [215, 0]
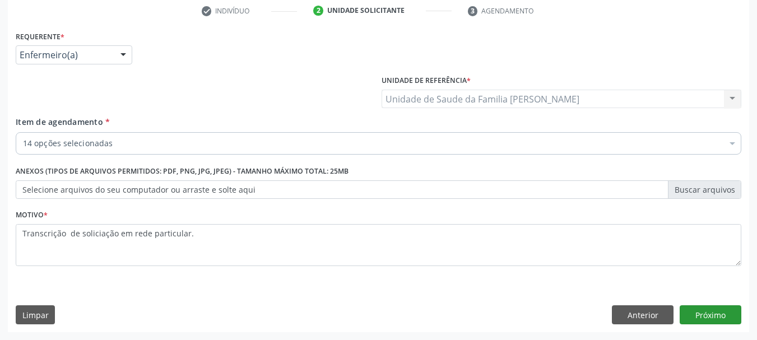
type textarea "Transcrição de soliciação em rede particular."
click at [694, 309] on button "Próximo" at bounding box center [711, 314] width 62 height 19
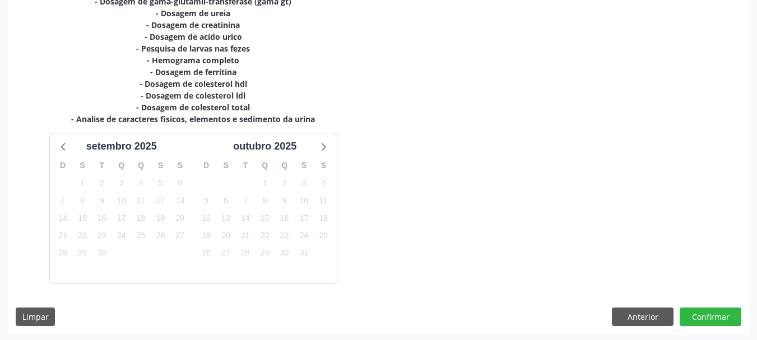
scroll to position [300, 0]
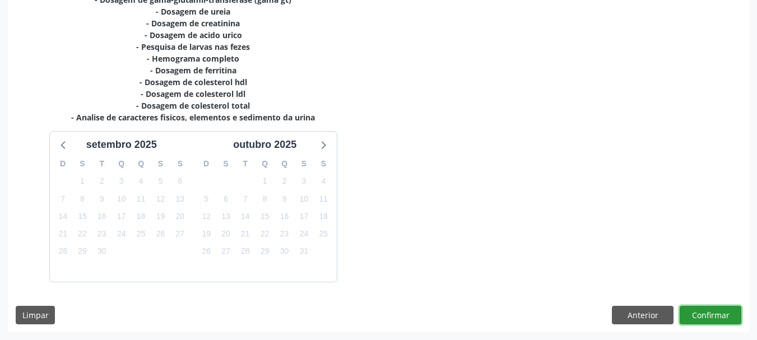
click at [699, 313] on button "Confirmar" at bounding box center [711, 315] width 62 height 19
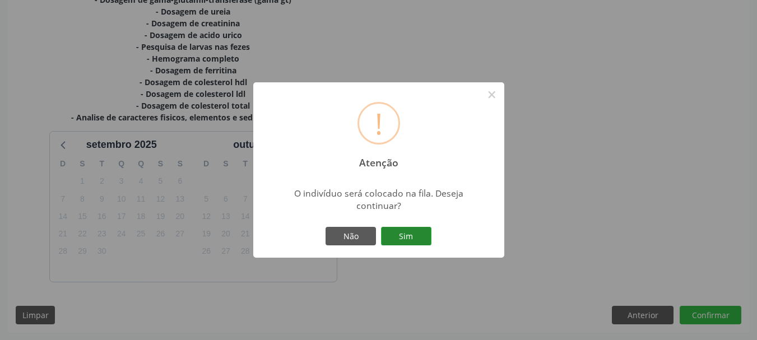
click at [421, 235] on button "Sim" at bounding box center [406, 236] width 50 height 19
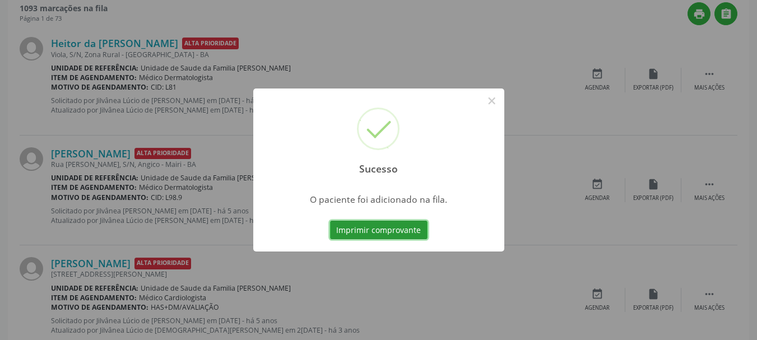
scroll to position [30, 0]
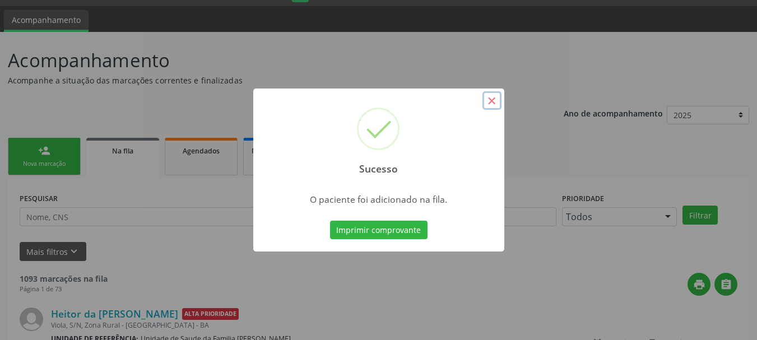
click at [489, 100] on button "×" at bounding box center [491, 100] width 19 height 19
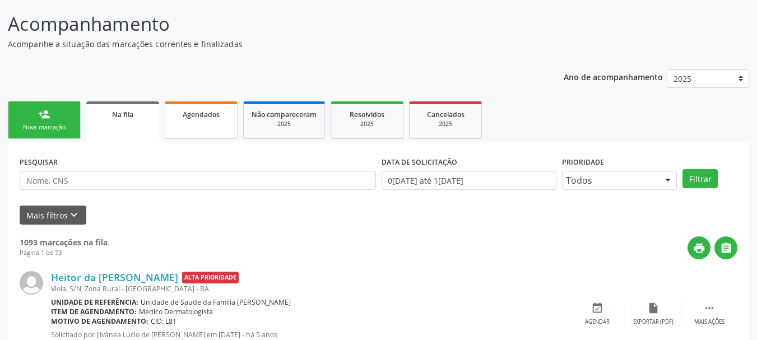
scroll to position [86, 0]
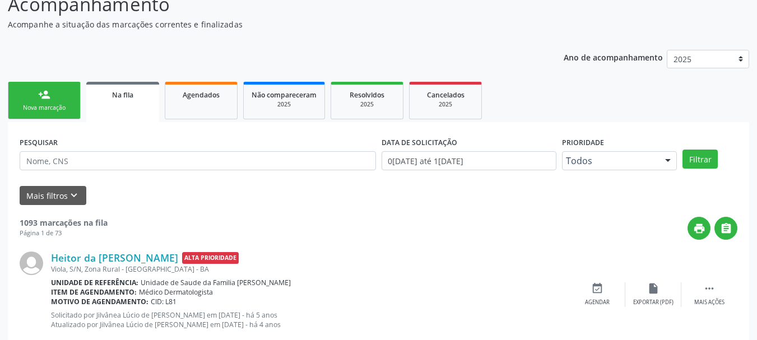
click at [62, 112] on div "Nova marcação" at bounding box center [44, 108] width 56 height 8
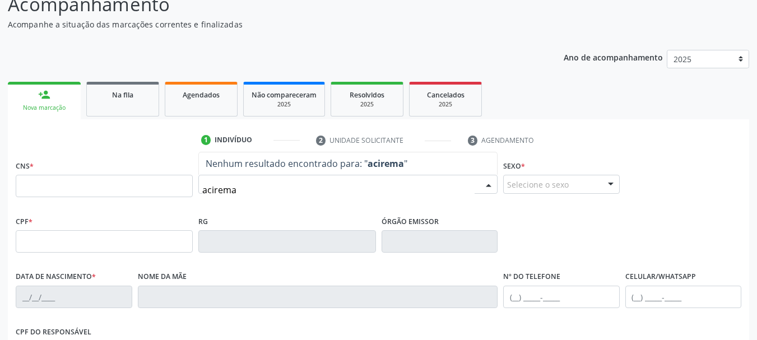
type input "acirema"
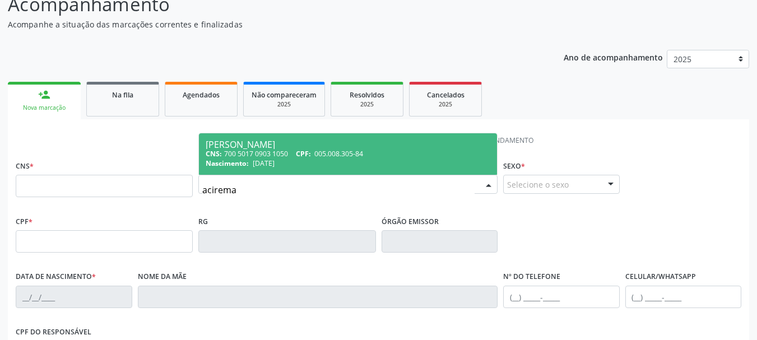
click at [256, 141] on div "[PERSON_NAME]" at bounding box center [348, 144] width 285 height 9
type input "700 5017 0903 1050"
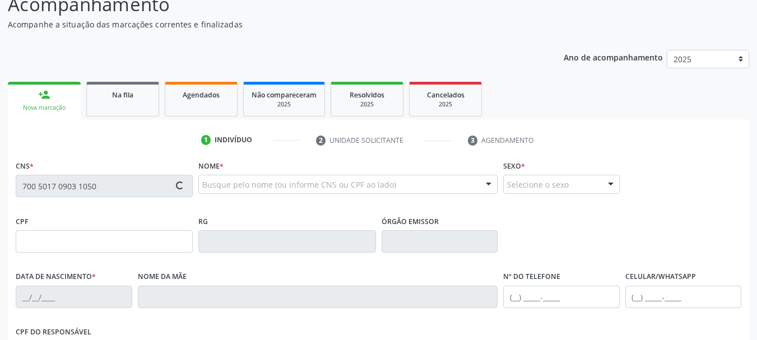
type input "005.008.305-84"
type input "[DATE]"
type input "[PERSON_NAME]"
type input "[PHONE_NUMBER]"
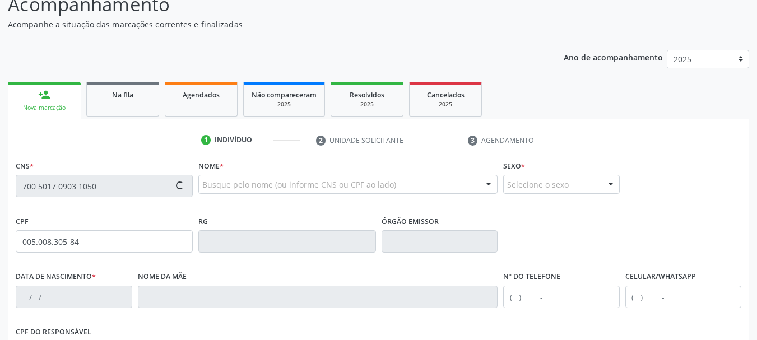
type input "37"
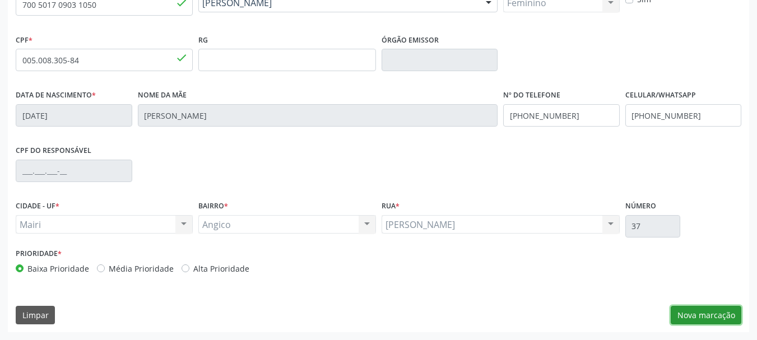
click at [697, 318] on button "Nova marcação" at bounding box center [706, 315] width 71 height 19
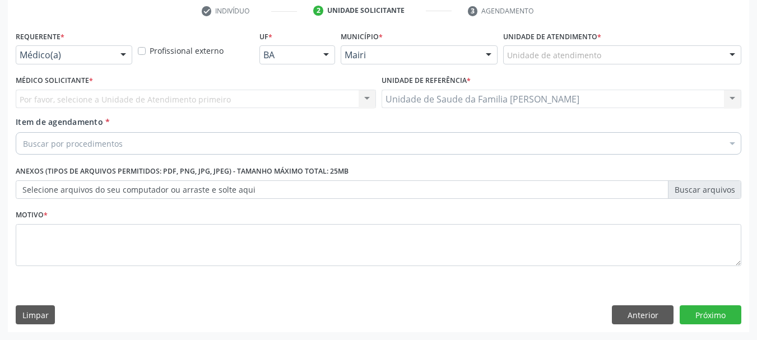
scroll to position [215, 0]
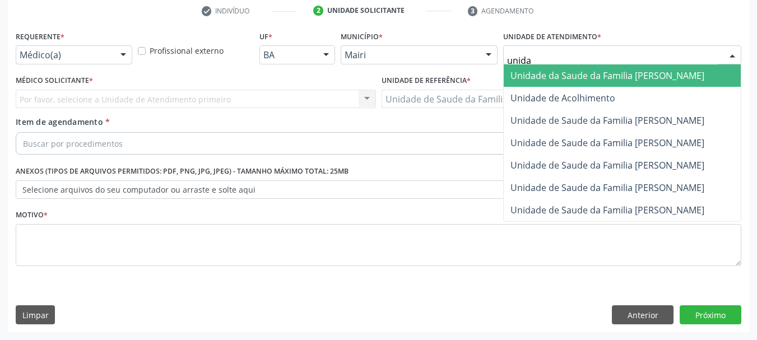
type input "unidad"
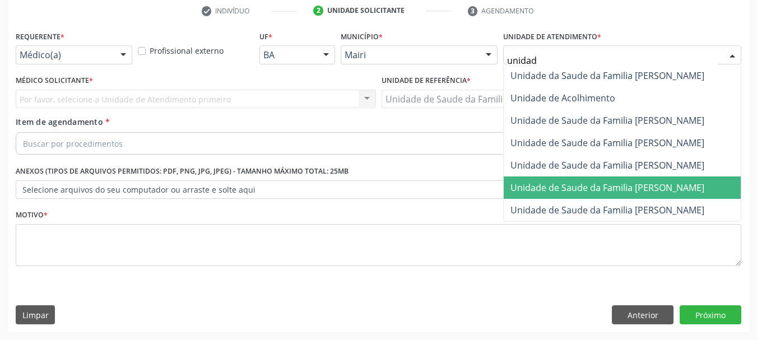
click at [630, 183] on span "Unidade de Saude da Familia [PERSON_NAME]" at bounding box center [607, 188] width 194 height 12
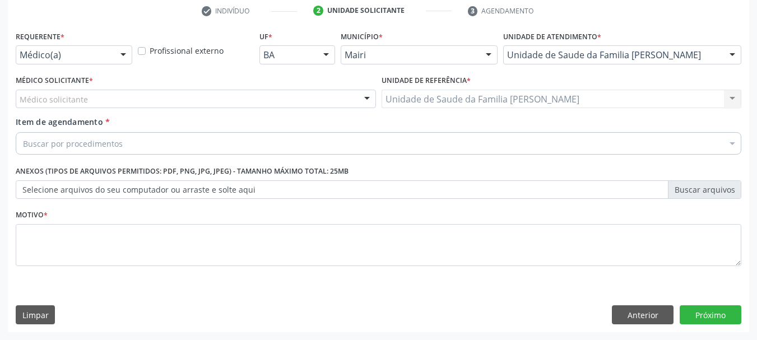
click at [111, 55] on div "Médico(a)" at bounding box center [74, 54] width 117 height 19
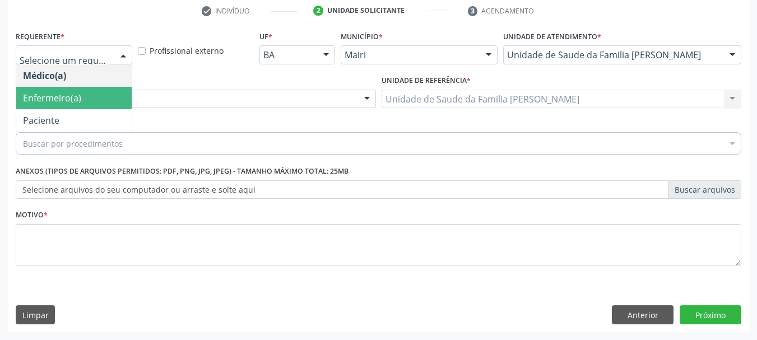
click at [91, 103] on span "Enfermeiro(a)" at bounding box center [73, 98] width 115 height 22
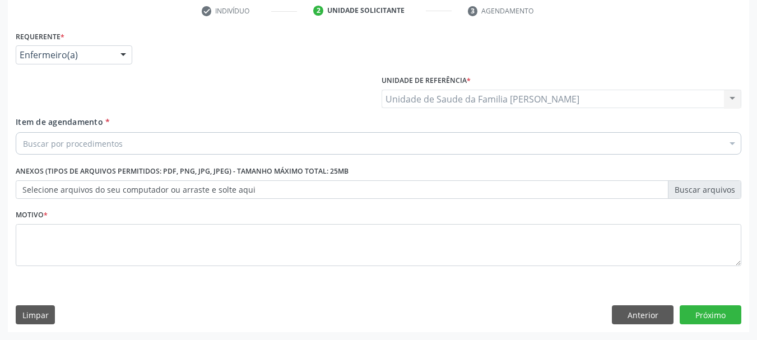
click at [134, 142] on div "Buscar por procedimentos" at bounding box center [378, 143] width 725 height 22
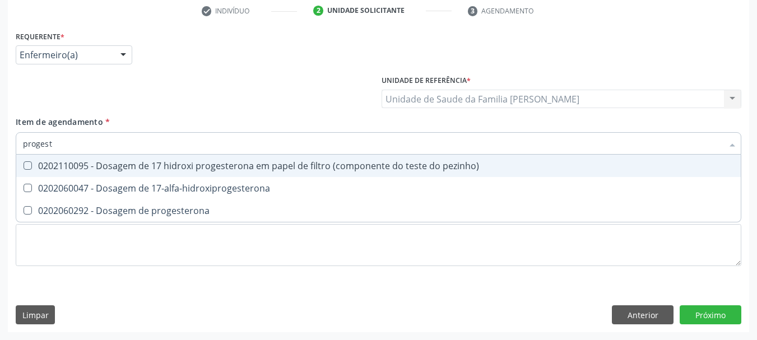
type input "progeste"
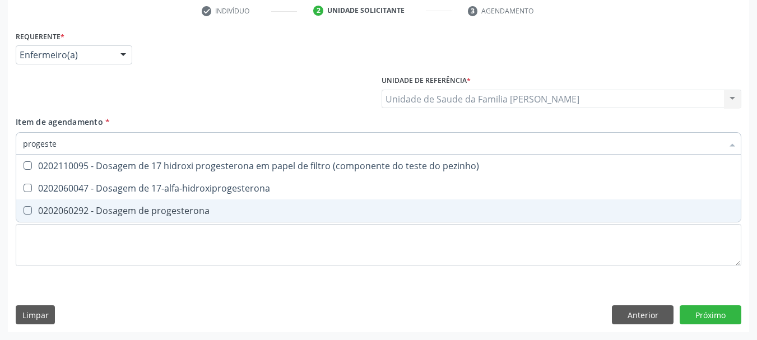
click at [157, 215] on div "0202060292 - Dosagem de progesterona" at bounding box center [378, 210] width 711 height 9
checkbox progesterona "true"
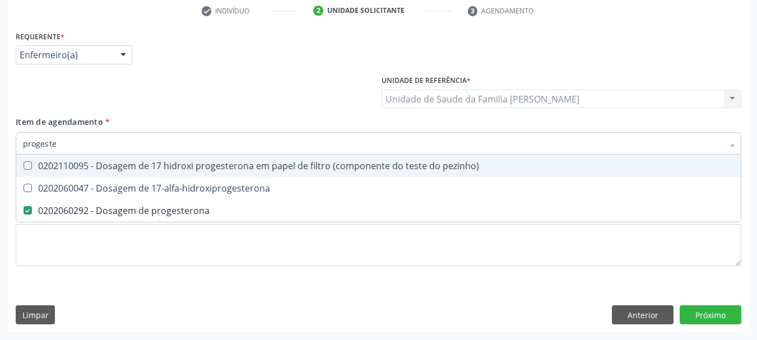
drag, startPoint x: 96, startPoint y: 148, endPoint x: 0, endPoint y: 139, distance: 96.8
click at [0, 139] on div "Acompanhamento Acompanhe a situação das marcações correntes e finalizadas Relat…" at bounding box center [378, 94] width 757 height 494
type input "t"
checkbox progesterona "false"
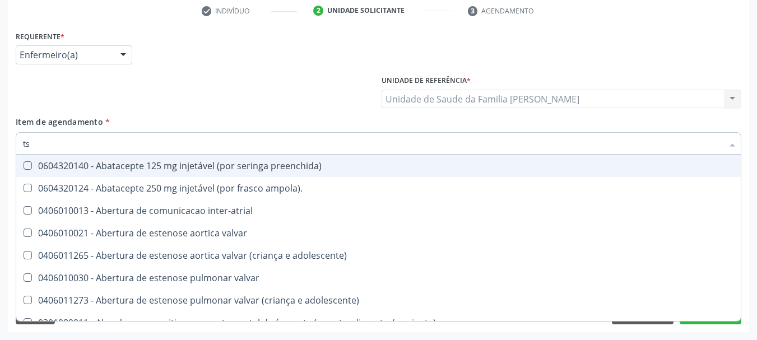
type input "tsh"
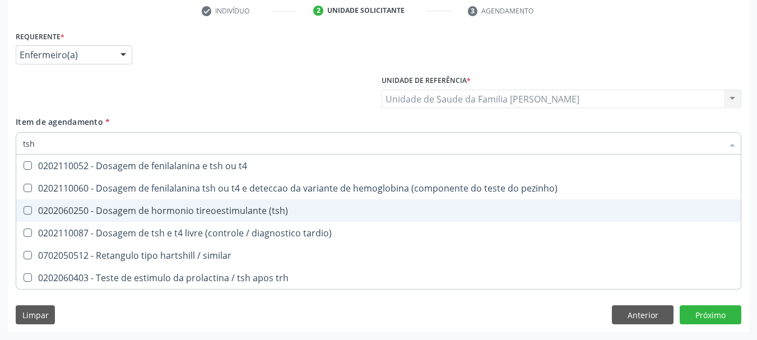
click at [69, 206] on div "0202060250 - Dosagem de hormonio tireoestimulante (tsh)" at bounding box center [378, 210] width 711 height 9
checkbox \(tsh\) "true"
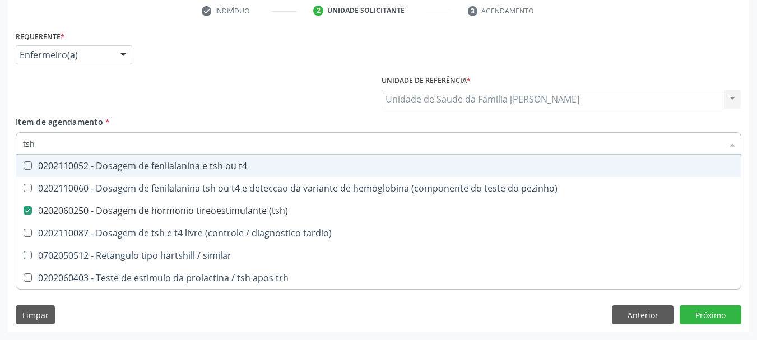
drag, startPoint x: 58, startPoint y: 143, endPoint x: 0, endPoint y: 141, distance: 57.7
click at [0, 141] on div "Acompanhamento Acompanhe a situação das marcações correntes e finalizadas Relat…" at bounding box center [378, 94] width 757 height 494
type input "t"
checkbox \(tsh\) "false"
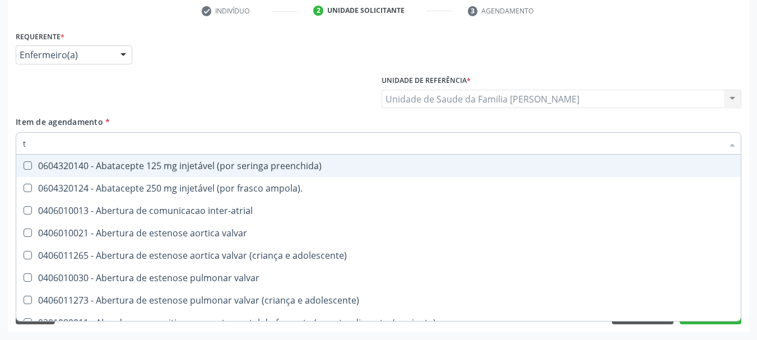
type input "t4"
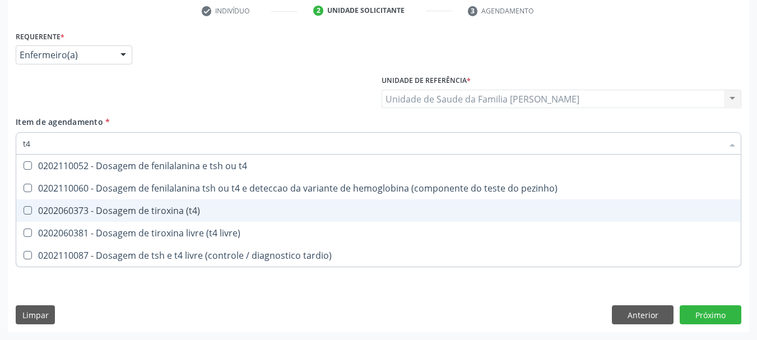
click at [136, 215] on div "0202060373 - Dosagem de tiroxina (t4)" at bounding box center [378, 210] width 711 height 9
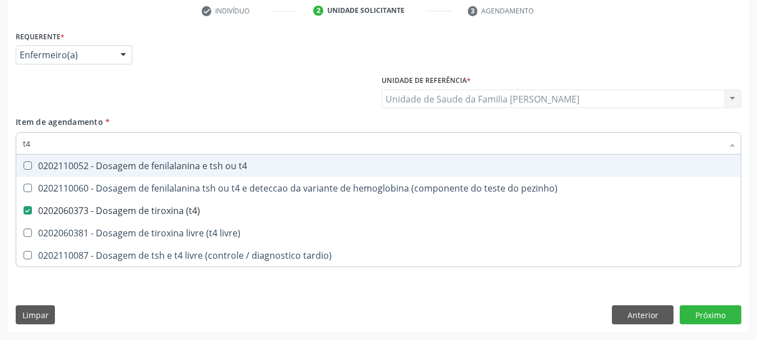
drag, startPoint x: 63, startPoint y: 141, endPoint x: 0, endPoint y: 142, distance: 63.3
click at [0, 142] on div "Acompanhamento Acompanhe a situação das marcações correntes e finalizadas Relat…" at bounding box center [378, 94] width 757 height 494
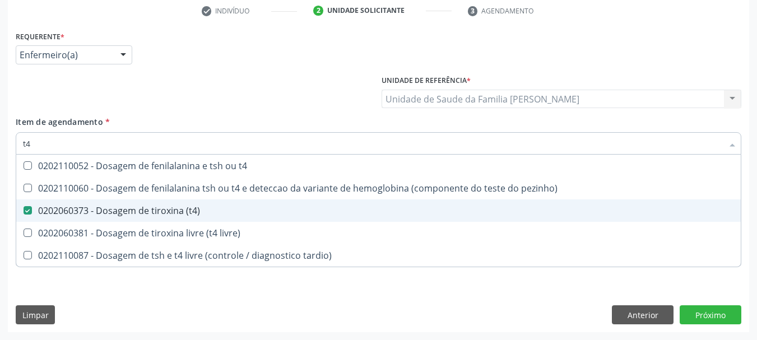
click at [68, 212] on div "0202060373 - Dosagem de tiroxina (t4)" at bounding box center [378, 210] width 711 height 9
checkbox \(t4\) "false"
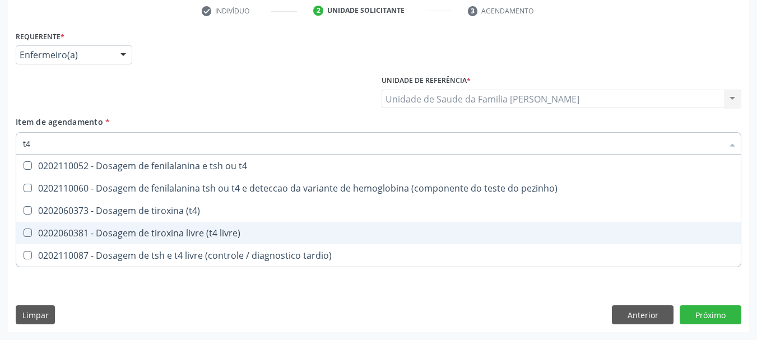
click at [74, 232] on div "0202060381 - Dosagem de tiroxina livre (t4 livre)" at bounding box center [378, 233] width 711 height 9
checkbox livre\) "true"
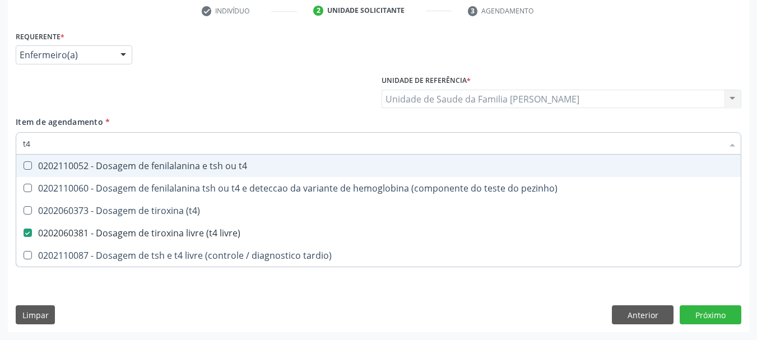
type input "f"
checkbox livre\) "false"
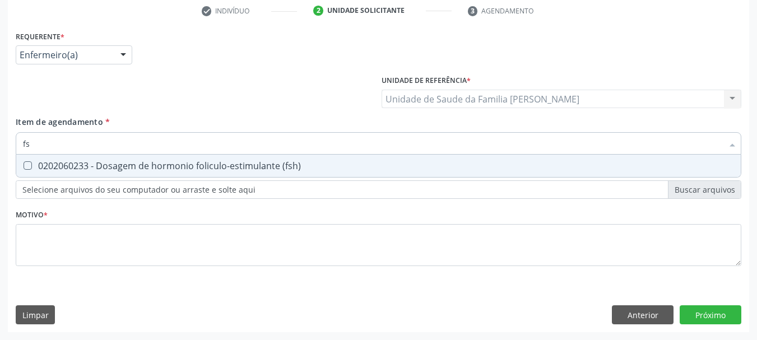
type input "fsh"
click at [73, 167] on div "0202060233 - Dosagem de hormonio foliculo-estimulante (fsh)" at bounding box center [378, 165] width 711 height 9
checkbox \(fsh\) "true"
drag, startPoint x: 38, startPoint y: 148, endPoint x: 0, endPoint y: 148, distance: 37.5
click at [0, 148] on div "Acompanhamento Acompanhe a situação das marcações correntes e finalizadas Relat…" at bounding box center [378, 94] width 757 height 494
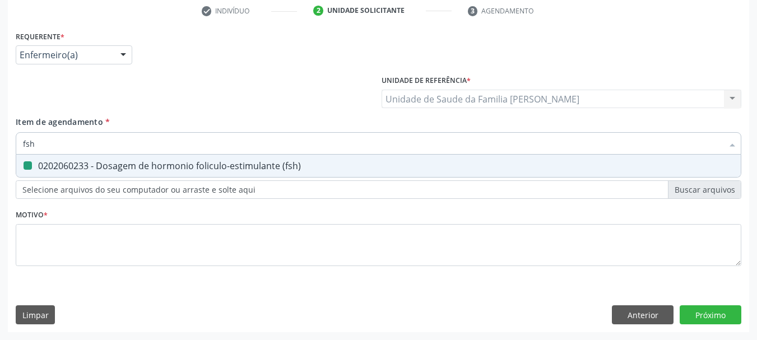
type input "e"
checkbox \(fsh\) "false"
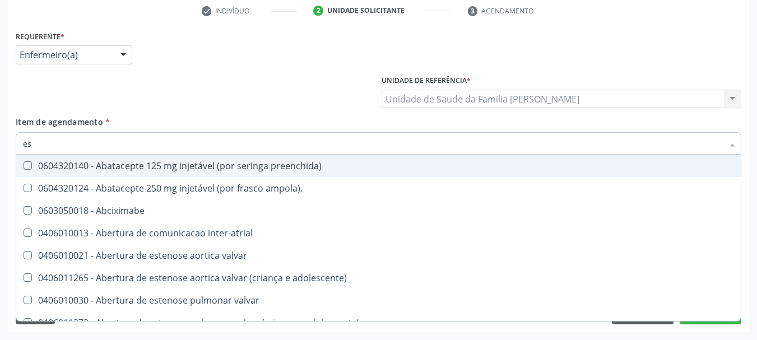
type input "est"
checkbox vaginal "true"
checkbox ml\) "true"
checkbox angiografico\) "true"
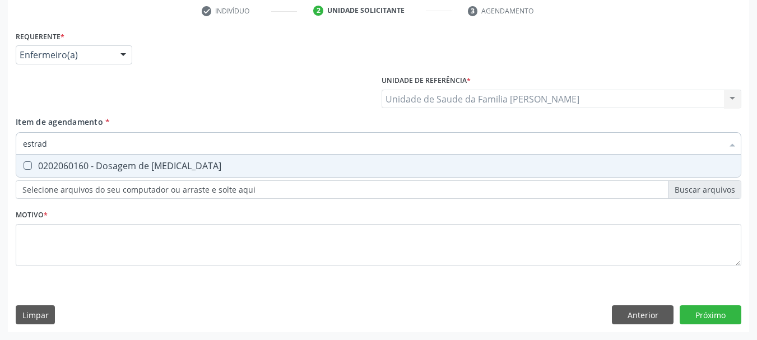
type input "estradi"
click at [35, 159] on span "0202060160 - Dosagem de [MEDICAL_DATA]" at bounding box center [378, 166] width 724 height 22
checkbox estradiol "true"
drag, startPoint x: 63, startPoint y: 142, endPoint x: 8, endPoint y: 146, distance: 55.0
click at [18, 146] on div "estradi" at bounding box center [378, 143] width 725 height 22
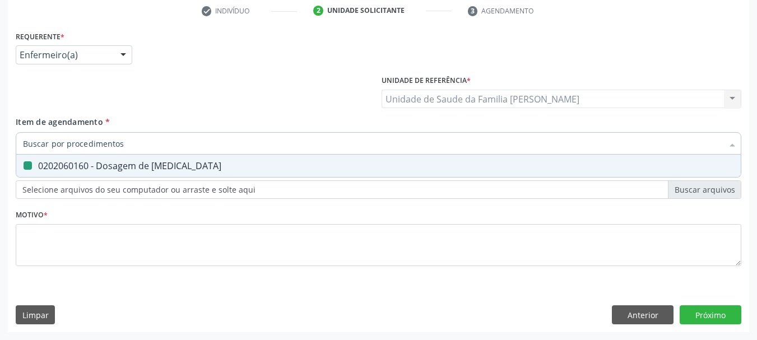
checkbox estradiol "false"
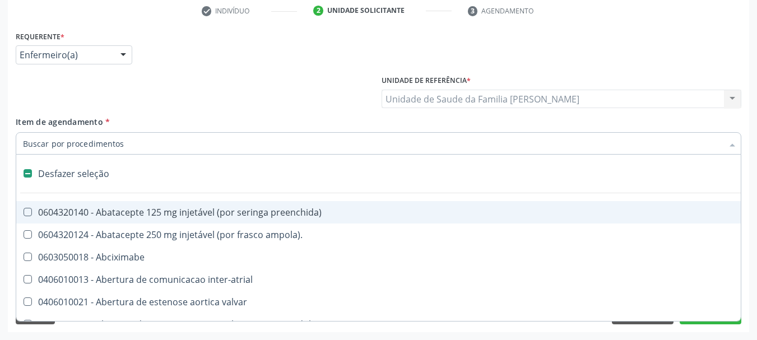
click at [3, 146] on div "Acompanhamento Acompanhe a situação das marcações correntes e finalizadas Relat…" at bounding box center [378, 94] width 757 height 494
checkbox ampola\)\ "true"
checkbox Abciximabe "true"
checkbox inter-atrial "true"
checkbox valvar "true"
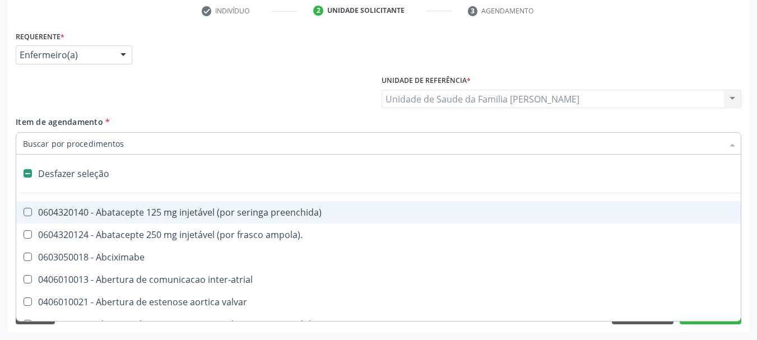
checkbox adolescente\) "true"
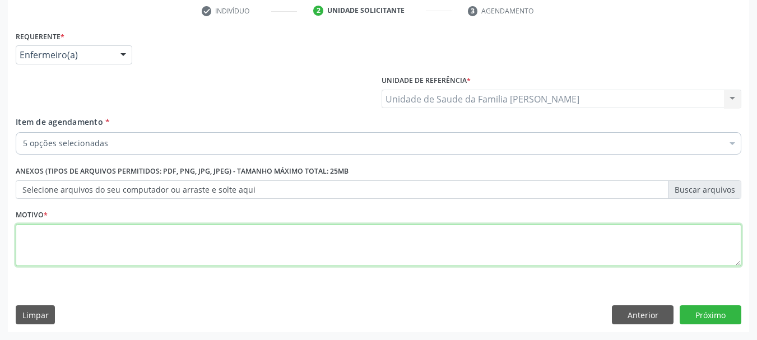
click at [75, 250] on textarea at bounding box center [378, 245] width 725 height 43
type textarea "Transcrição de soliciação de rede particular."
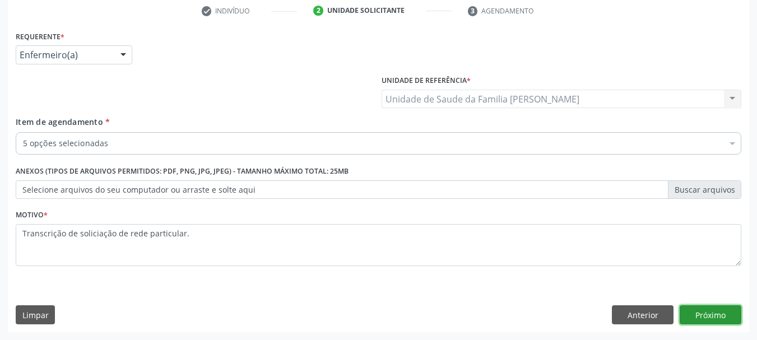
click at [716, 309] on button "Próximo" at bounding box center [711, 314] width 62 height 19
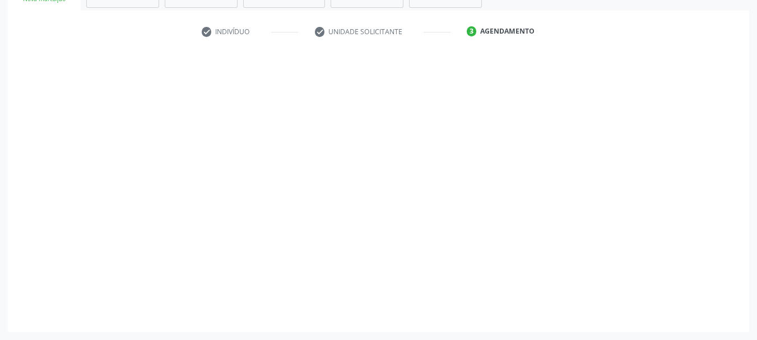
scroll to position [194, 0]
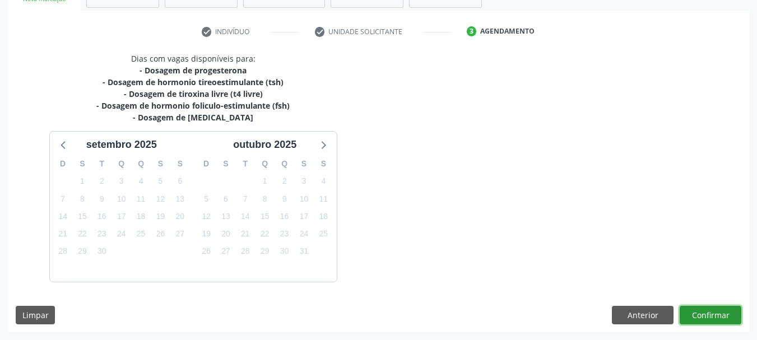
click at [711, 314] on button "Confirmar" at bounding box center [711, 315] width 62 height 19
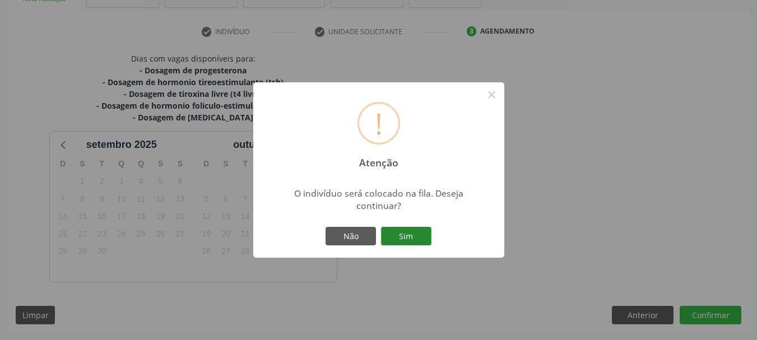
click at [407, 239] on button "Sim" at bounding box center [406, 236] width 50 height 19
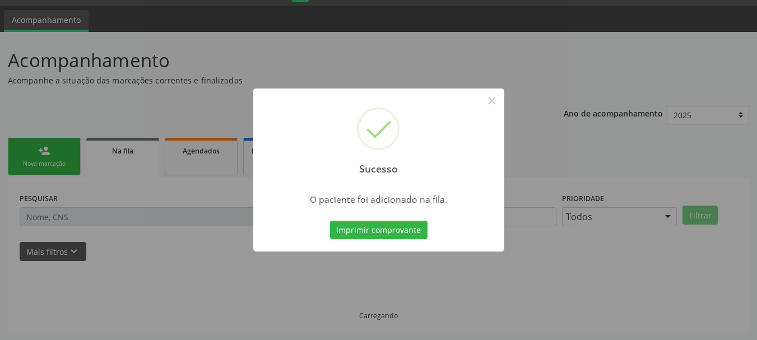
scroll to position [30, 0]
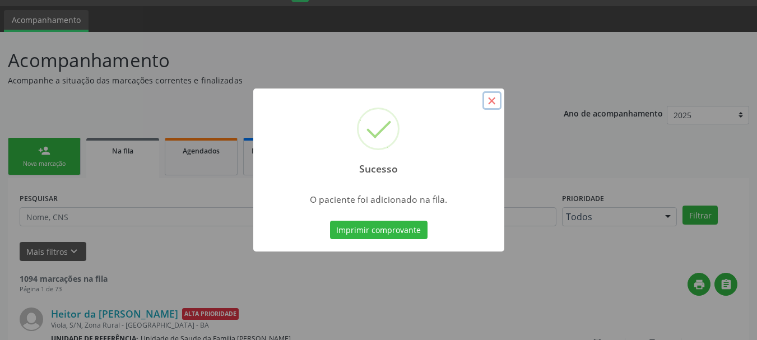
click at [487, 105] on button "×" at bounding box center [491, 100] width 19 height 19
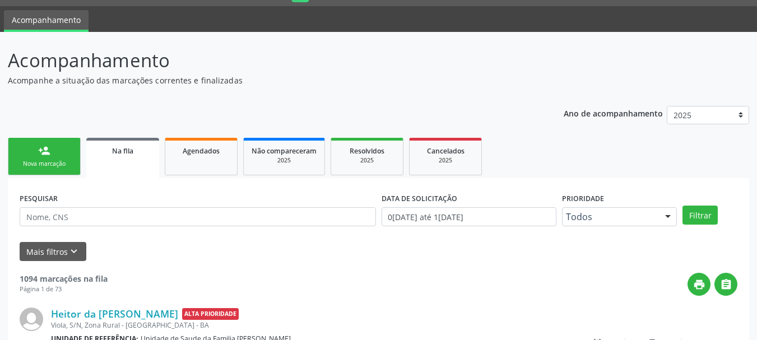
click at [59, 170] on link "person_add Nova marcação" at bounding box center [44, 157] width 73 height 38
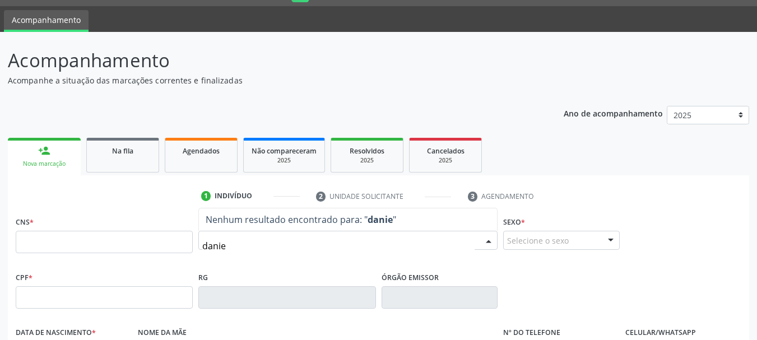
type input "daniel"
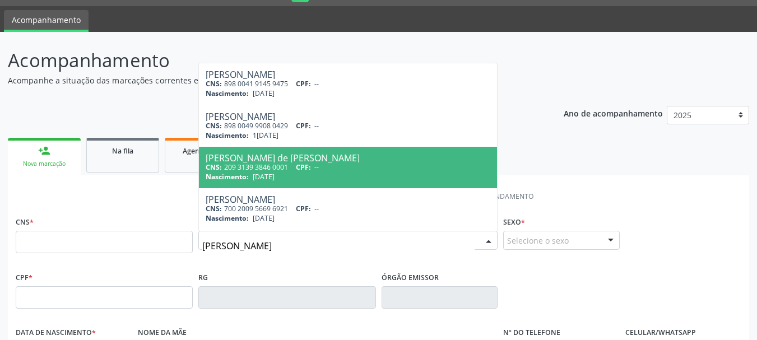
click at [264, 159] on div "Carlos Daniel de Jesus Coelho" at bounding box center [348, 157] width 285 height 9
type input "209 3139 3846 0001"
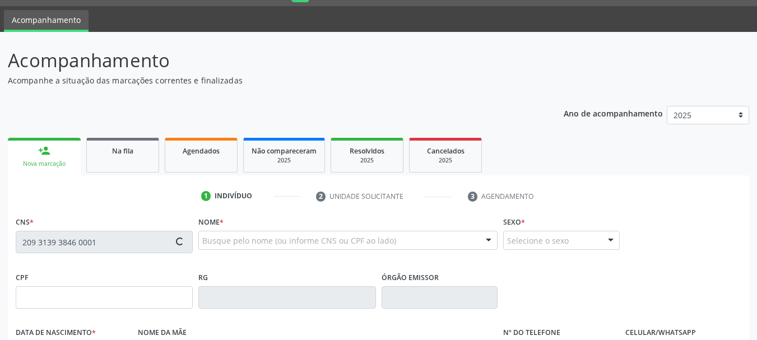
type input "18/04/2000"
type input "Zenilda Jacelina Dejesus Andrade"
type input "(74) 99954-1448"
type input "034.141.225-29"
type input "S/N"
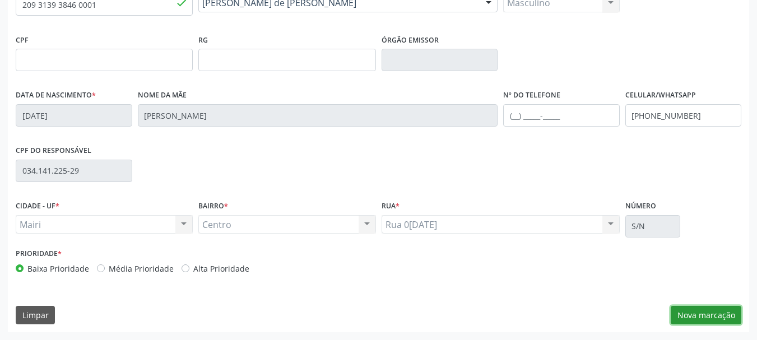
click at [707, 313] on button "Nova marcação" at bounding box center [706, 315] width 71 height 19
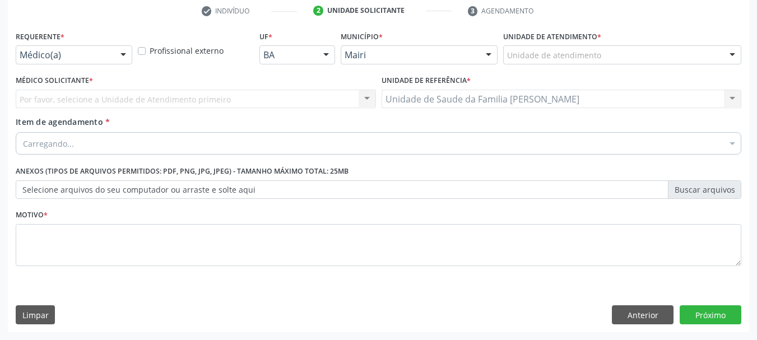
scroll to position [215, 0]
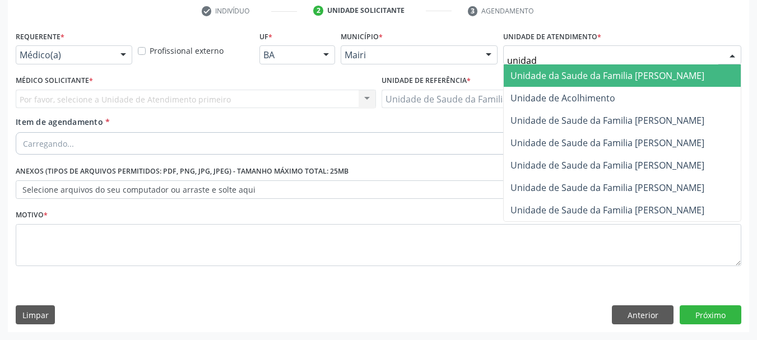
type input "unidade"
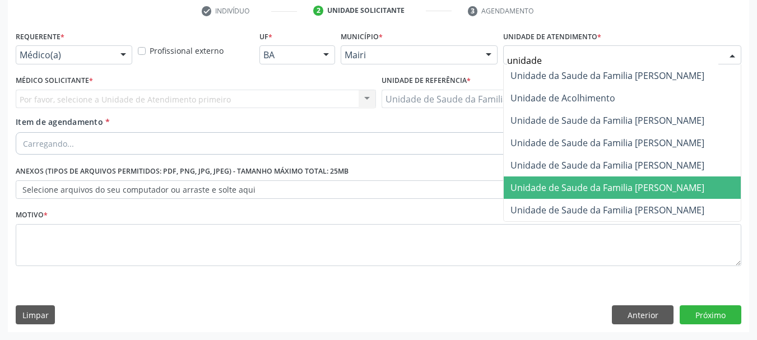
click at [541, 185] on span "Unidade de Saude da Familia [PERSON_NAME]" at bounding box center [607, 188] width 194 height 12
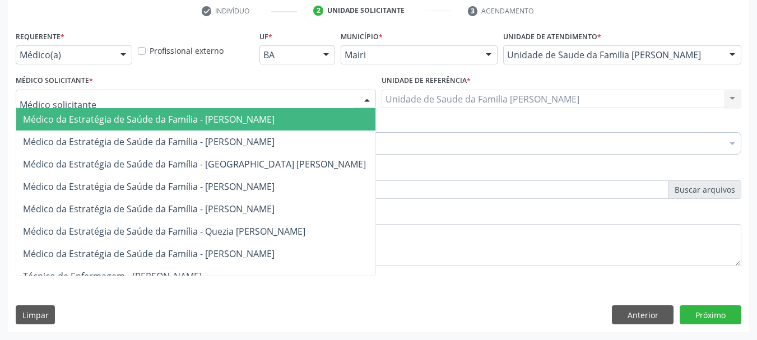
click at [86, 100] on div at bounding box center [196, 99] width 360 height 19
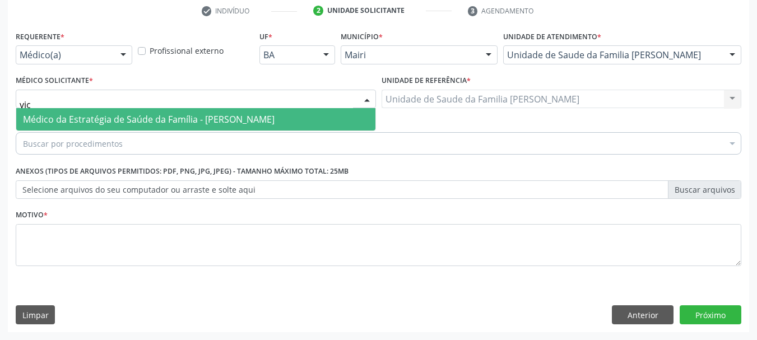
type input "vict"
click at [122, 119] on span "Médico da Estratégia de Saúde da Família - [PERSON_NAME]" at bounding box center [149, 119] width 252 height 12
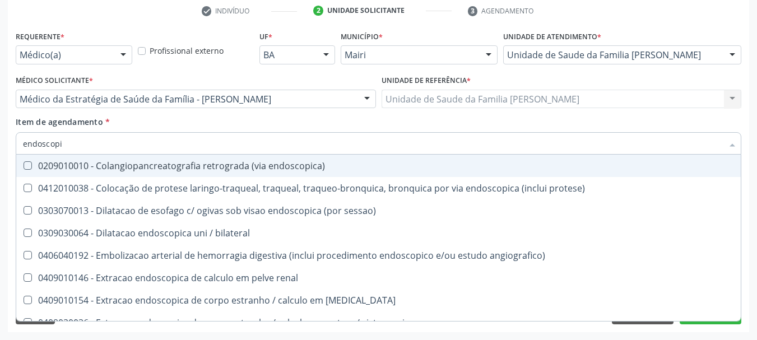
type input "endoscopia"
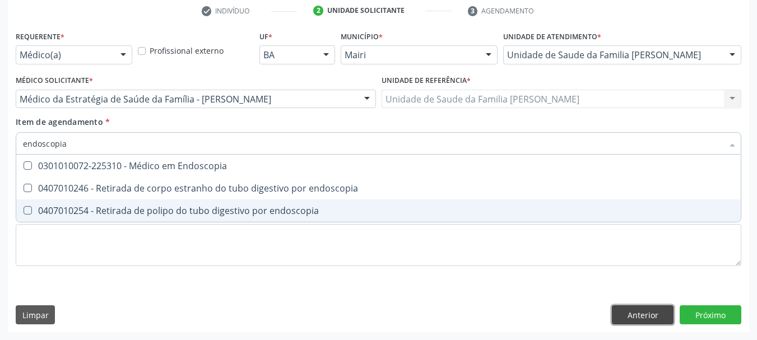
click at [646, 319] on div "Requerente * Médico(a) Médico(a) Enfermeiro(a) Paciente Nenhum resultado encont…" at bounding box center [378, 180] width 741 height 304
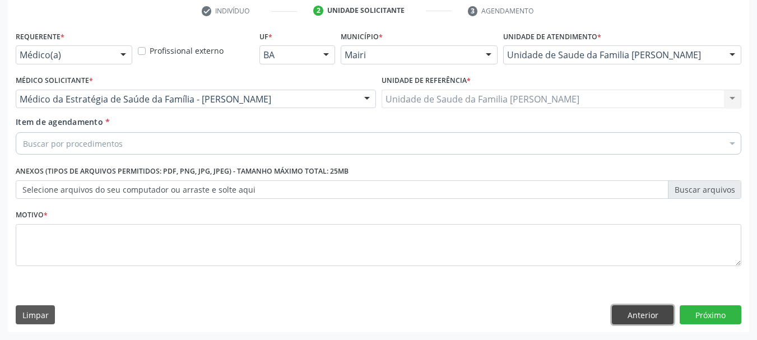
click at [640, 320] on button "Anterior" at bounding box center [643, 314] width 62 height 19
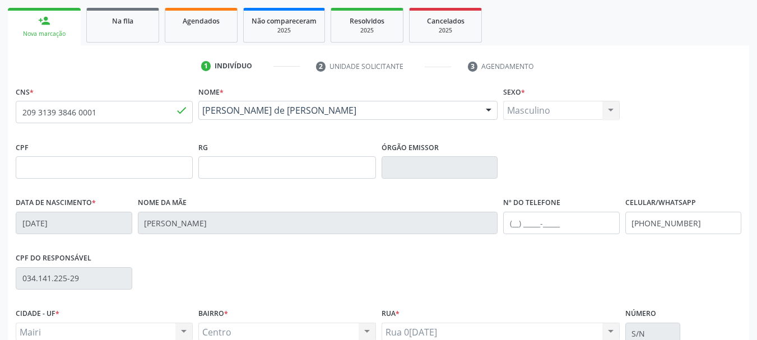
scroll to position [47, 0]
